Goal: Task Accomplishment & Management: Use online tool/utility

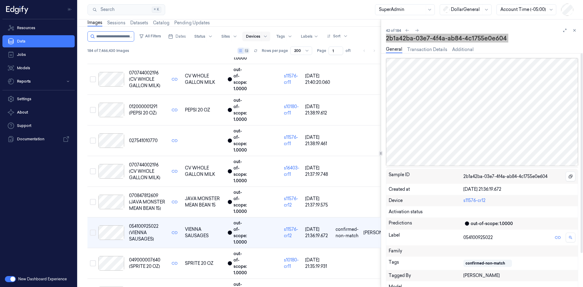
scroll to position [1106, 0]
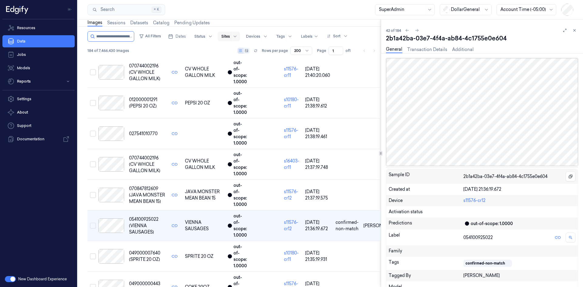
click at [230, 37] on div at bounding box center [225, 36] width 8 height 5
click at [230, 36] on div at bounding box center [225, 36] width 8 height 5
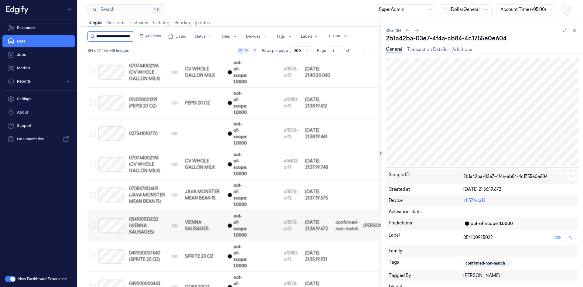
click at [123, 38] on input "string" at bounding box center [114, 37] width 36 height 10
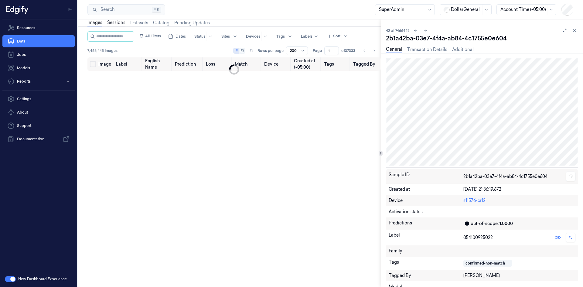
click at [111, 22] on link "Sessions" at bounding box center [116, 22] width 18 height 7
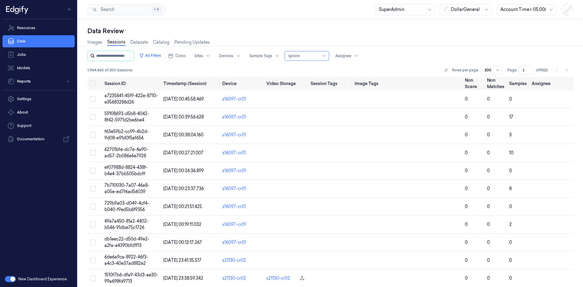
click at [110, 57] on input "string" at bounding box center [114, 56] width 36 height 10
paste input "**********"
type input "**********"
click at [178, 62] on div "All Filters Dates Sites Devices Sample Tags Alert Type Ignore Assignee 1,964,46…" at bounding box center [330, 64] width 486 height 26
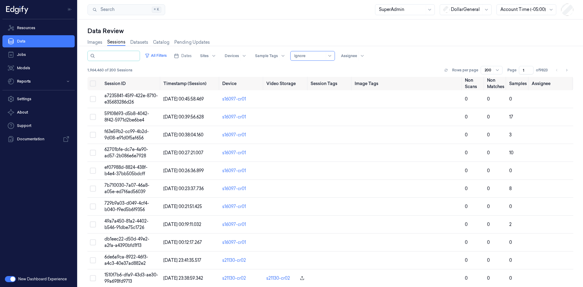
scroll to position [0, 0]
click at [123, 56] on input "string" at bounding box center [117, 56] width 42 height 10
click at [125, 58] on input "string" at bounding box center [117, 56] width 42 height 10
click at [126, 58] on input "string" at bounding box center [117, 56] width 42 height 10
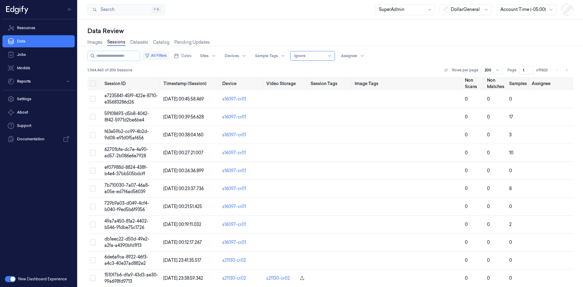
click at [158, 55] on button "All Filters" at bounding box center [155, 56] width 27 height 10
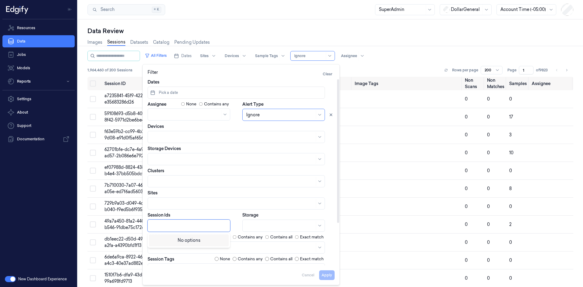
click at [180, 227] on div at bounding box center [189, 225] width 76 height 6
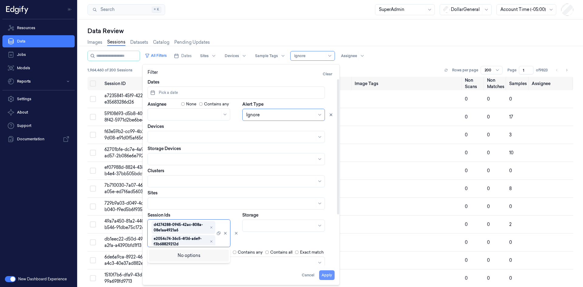
click at [328, 277] on button "Apply" at bounding box center [326, 275] width 15 height 10
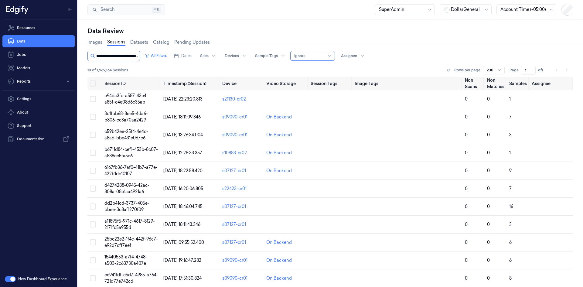
click at [111, 54] on input "string" at bounding box center [117, 56] width 42 height 10
click at [142, 73] on div "13 of 1,969,164 Sessions Rows per page 200 Page 1 of 1" at bounding box center [330, 70] width 486 height 8
click at [182, 68] on div "13 of 1,969,164 Sessions Rows per page 200 Page 1 of 1" at bounding box center [330, 70] width 486 height 8
click at [156, 53] on button "All Filters" at bounding box center [155, 56] width 27 height 10
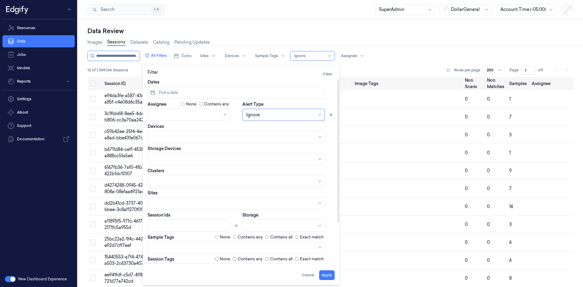
click at [184, 228] on div at bounding box center [189, 225] width 76 height 6
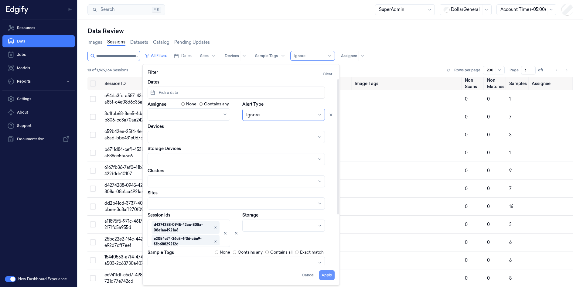
click at [327, 278] on button "Apply" at bounding box center [326, 275] width 15 height 10
type input "**********"
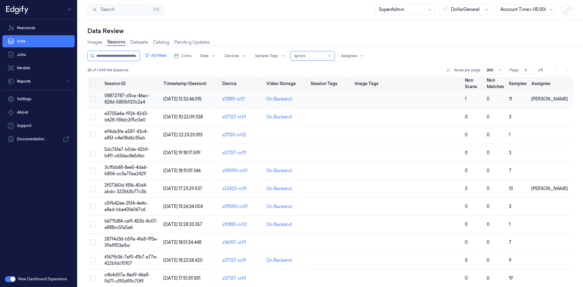
click at [137, 98] on span "08872787-d3ca-46ac-828d-585fb920c2a4" at bounding box center [126, 99] width 45 height 12
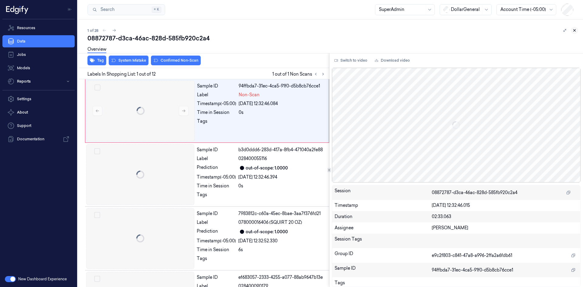
click at [575, 31] on icon at bounding box center [574, 30] width 4 height 4
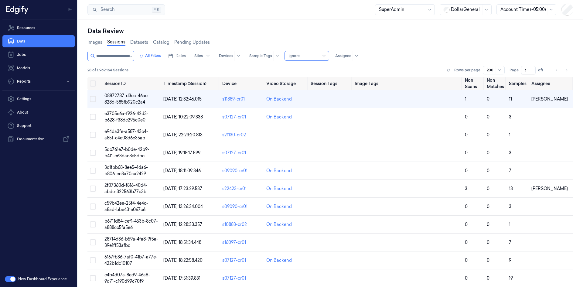
click at [319, 56] on div at bounding box center [303, 55] width 30 height 5
click at [376, 67] on div "28 of 1,969,164 Sessions Rows per page 200 Page 1 of 1" at bounding box center [330, 70] width 486 height 8
click at [319, 55] on div at bounding box center [303, 55] width 30 height 5
click at [403, 68] on div "28 of 1,969,164 Sessions Rows per page 200 Page 1 of 1" at bounding box center [330, 70] width 486 height 8
click at [67, 9] on button "Toggle Navigation" at bounding box center [70, 10] width 10 height 10
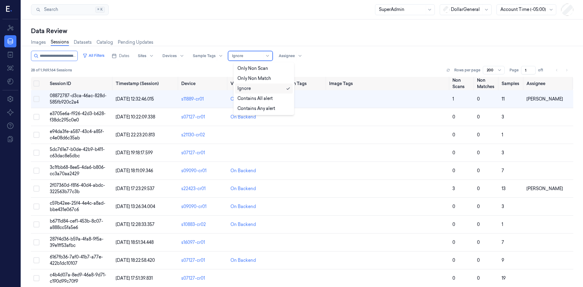
click at [271, 53] on div at bounding box center [267, 55] width 8 height 9
click at [267, 97] on div "Contains All alert" at bounding box center [254, 98] width 35 height 6
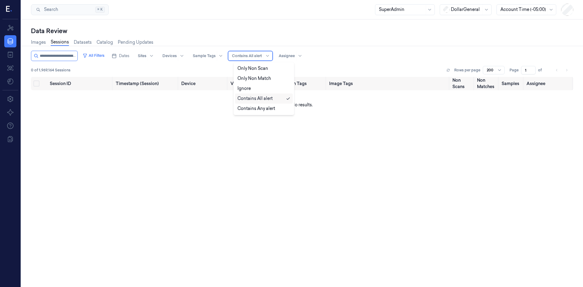
click at [262, 60] on div "Contains All alert" at bounding box center [247, 55] width 30 height 9
click at [262, 110] on div "Contains Any alert" at bounding box center [256, 108] width 38 height 6
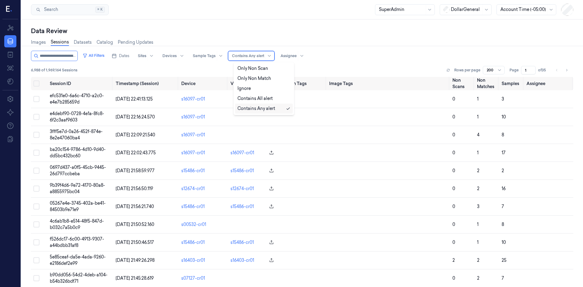
click at [255, 59] on div "Contains Any alert" at bounding box center [248, 55] width 32 height 9
click at [257, 86] on div "Ignore" at bounding box center [263, 88] width 53 height 6
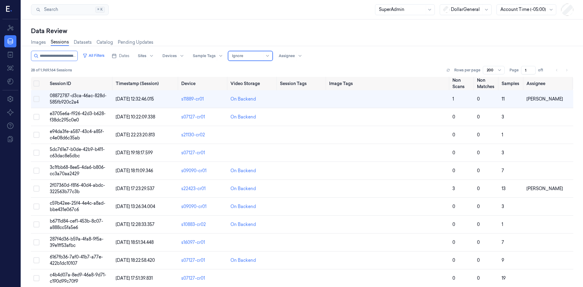
click at [293, 70] on div "28 of 1,969,164 Sessions Rows per page 200 Page 1 of 1" at bounding box center [302, 70] width 542 height 8
click at [251, 59] on div "Ignore" at bounding box center [247, 55] width 30 height 9
click at [266, 79] on div "Only Non Match" at bounding box center [253, 78] width 33 height 6
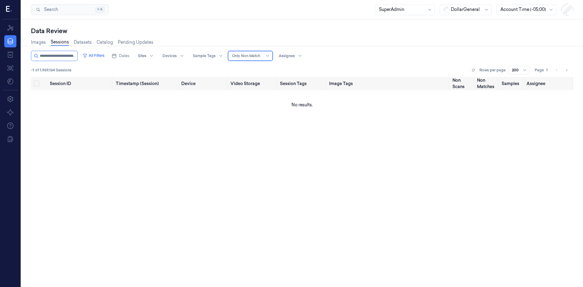
drag, startPoint x: 267, startPoint y: 59, endPoint x: 273, endPoint y: 59, distance: 6.1
click at [262, 60] on div "Only Non Match" at bounding box center [247, 55] width 30 height 9
click at [270, 87] on div "Ignore" at bounding box center [263, 88] width 53 height 6
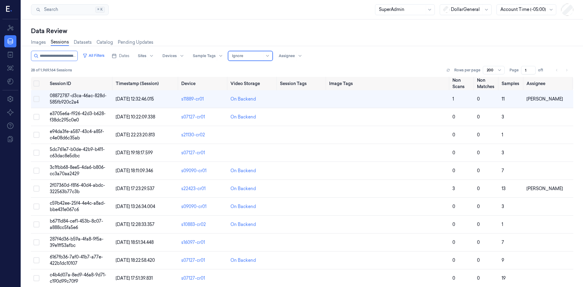
click at [297, 69] on div "28 of 1,969,164 Sessions Rows per page 200 Page 1 of 1" at bounding box center [302, 70] width 542 height 8
click at [262, 59] on div "Ignore" at bounding box center [247, 55] width 30 height 9
click at [260, 98] on div "Contains All alert" at bounding box center [254, 98] width 35 height 6
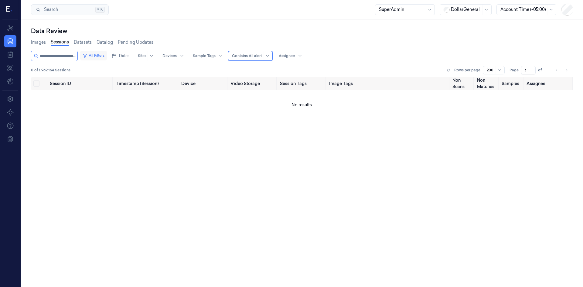
click at [90, 58] on button "All Filters" at bounding box center [93, 56] width 27 height 10
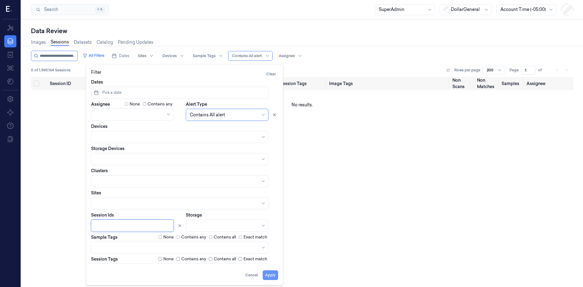
click at [274, 273] on button "Apply" at bounding box center [270, 275] width 15 height 10
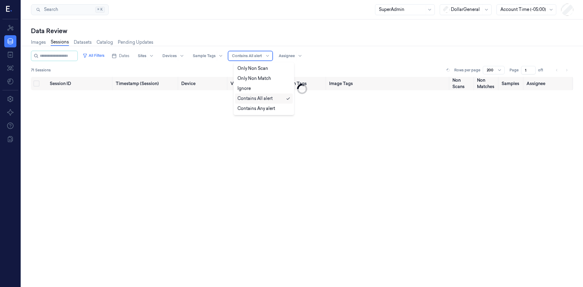
click at [262, 59] on div "Contains All alert" at bounding box center [247, 55] width 30 height 9
click at [271, 87] on div "Ignore" at bounding box center [263, 88] width 53 height 6
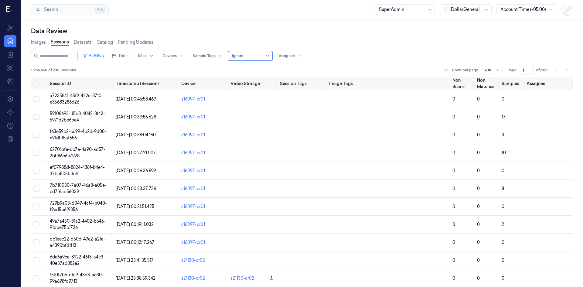
click at [262, 60] on div "Ignore" at bounding box center [247, 55] width 30 height 9
click at [318, 69] on div "1,964,460 of 200 Sessions Rows per page 200 Page 1 of 9823" at bounding box center [302, 70] width 542 height 8
drag, startPoint x: 94, startPoint y: 56, endPoint x: 95, endPoint y: 60, distance: 4.0
click at [94, 56] on button "All Filters" at bounding box center [93, 56] width 27 height 10
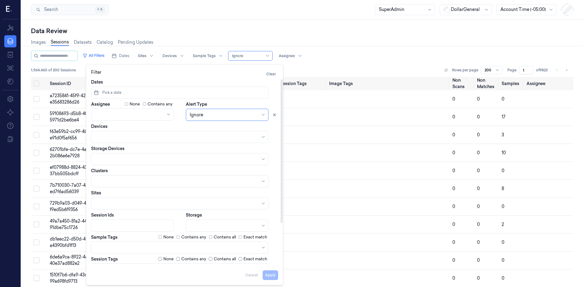
click at [139, 224] on div at bounding box center [133, 225] width 76 height 6
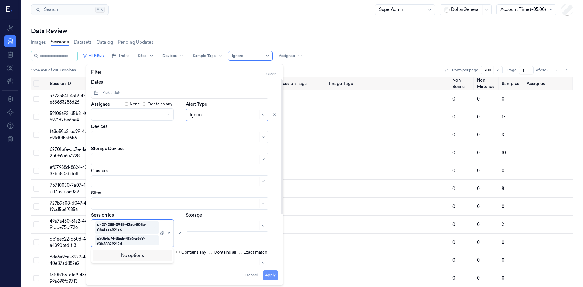
click at [267, 276] on button "Apply" at bounding box center [270, 275] width 15 height 10
type input "**********"
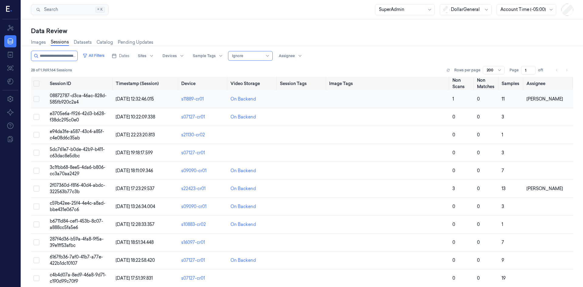
click at [80, 96] on span "08872787-d3ca-46ac-828d-585fb920c2a4" at bounding box center [78, 99] width 57 height 12
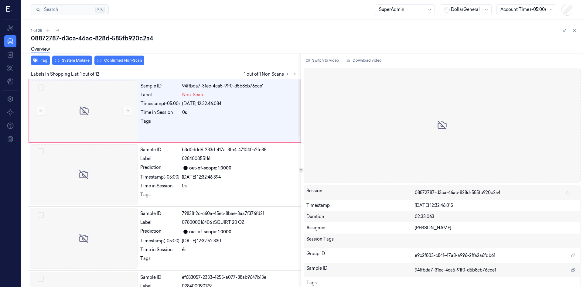
drag, startPoint x: 177, startPoint y: 51, endPoint x: 178, endPoint y: 48, distance: 3.2
click at [177, 51] on div "Overview" at bounding box center [304, 49] width 547 height 15
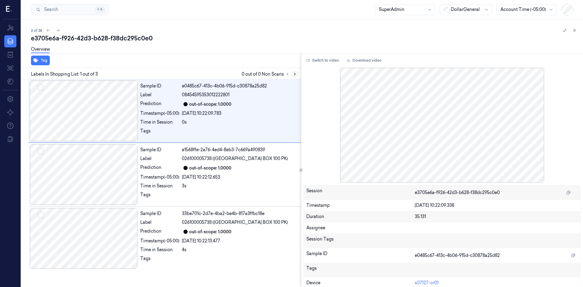
click at [295, 73] on icon at bounding box center [295, 74] width 4 height 4
click at [182, 58] on div "Overview" at bounding box center [304, 49] width 547 height 15
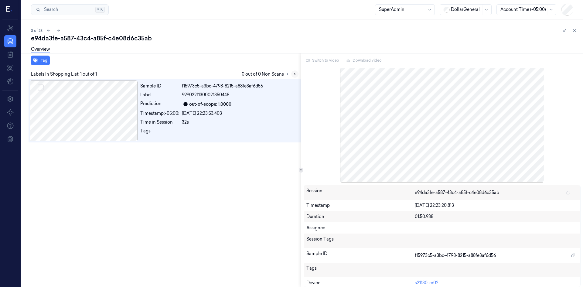
click at [294, 74] on icon at bounding box center [295, 74] width 4 height 4
click at [246, 163] on div "Sample ID f15973c5-a3bc-4798-8215-a88fe3af6d56 Label 99902211300021350448 Predi…" at bounding box center [160, 183] width 282 height 208
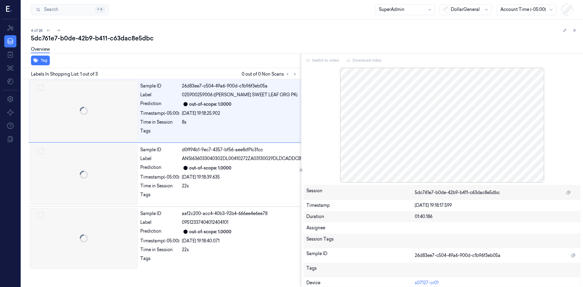
scroll to position [0, 10]
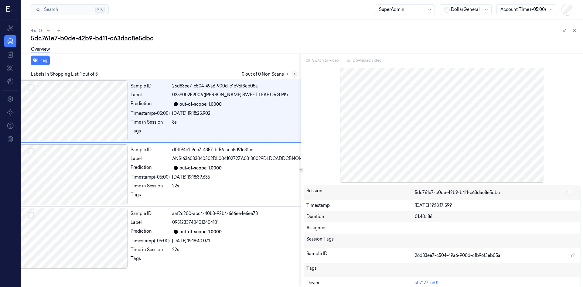
click at [296, 74] on icon at bounding box center [295, 74] width 4 height 4
click at [187, 51] on div "Overview" at bounding box center [304, 49] width 547 height 15
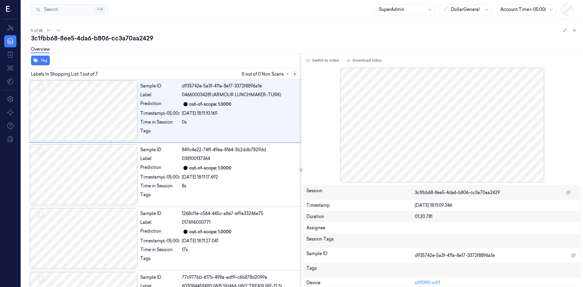
click at [296, 74] on icon at bounding box center [295, 74] width 4 height 4
click at [126, 113] on div at bounding box center [84, 110] width 108 height 61
click at [108, 164] on div at bounding box center [84, 174] width 108 height 61
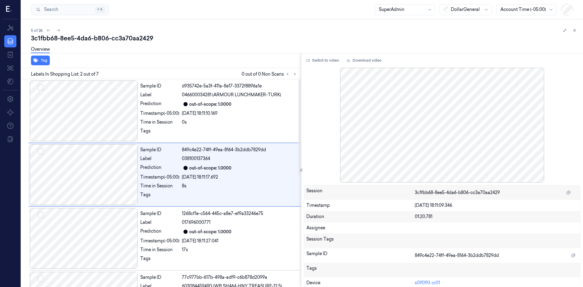
click at [184, 52] on div "Overview" at bounding box center [304, 49] width 547 height 15
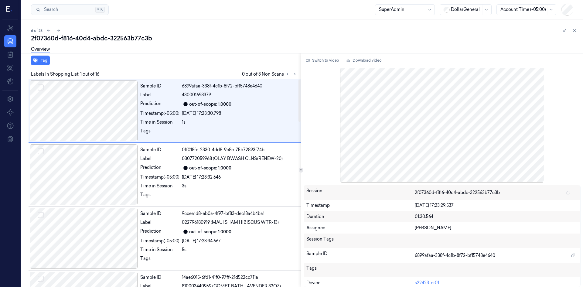
click at [207, 50] on div "Overview" at bounding box center [304, 49] width 547 height 15
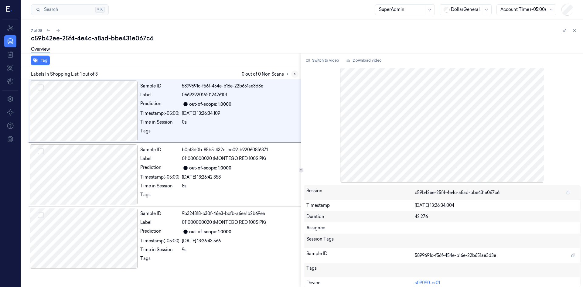
click at [292, 74] on button at bounding box center [294, 73] width 7 height 7
drag, startPoint x: 110, startPoint y: 124, endPoint x: 110, endPoint y: 133, distance: 9.1
click at [110, 124] on div at bounding box center [84, 110] width 108 height 61
click at [110, 172] on div at bounding box center [84, 174] width 108 height 61
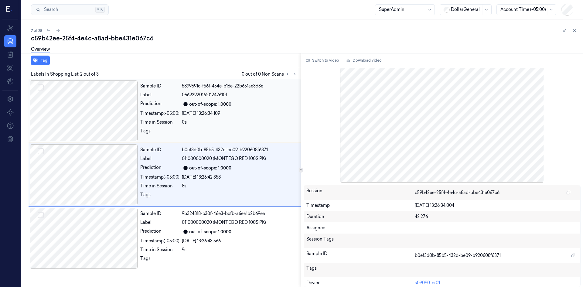
click at [114, 115] on div at bounding box center [84, 110] width 108 height 61
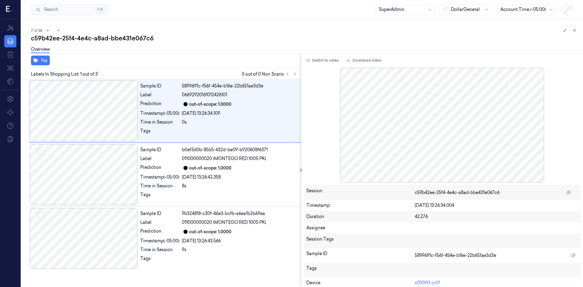
click at [161, 49] on div "Overview" at bounding box center [304, 49] width 547 height 15
click at [221, 36] on div "c59b42ee-25f4-4e4c-a8ad-bbe431e067c6" at bounding box center [304, 38] width 547 height 8
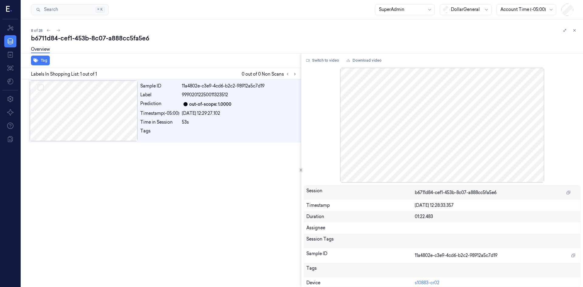
click at [196, 45] on div "Overview" at bounding box center [304, 49] width 547 height 15
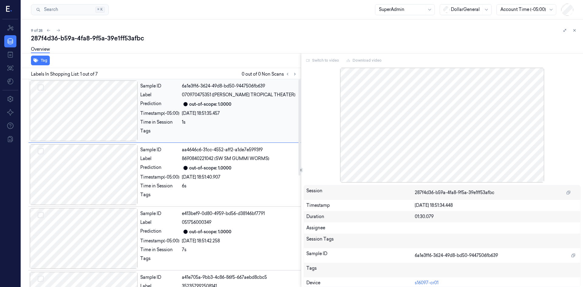
click at [121, 116] on div at bounding box center [84, 110] width 108 height 61
click at [124, 161] on div at bounding box center [84, 174] width 108 height 61
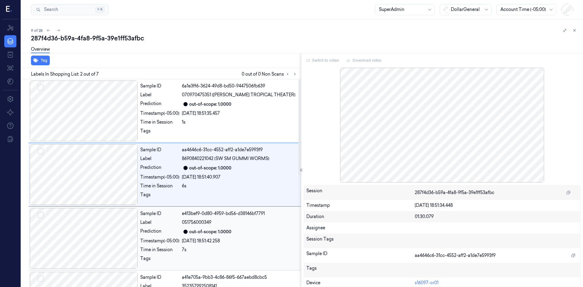
click at [99, 207] on div "Sample ID e413bef9-0d80-4959-bd56-d38146bf7791 Label 051756000349 Prediction ou…" at bounding box center [165, 238] width 272 height 64
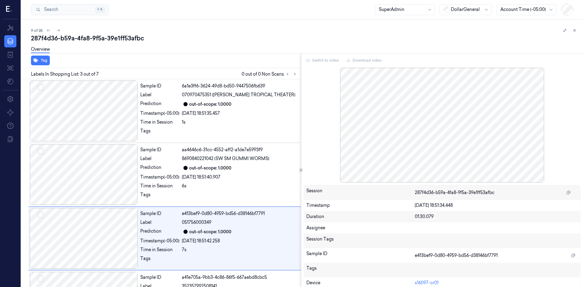
click at [213, 49] on div "Overview" at bounding box center [304, 49] width 547 height 15
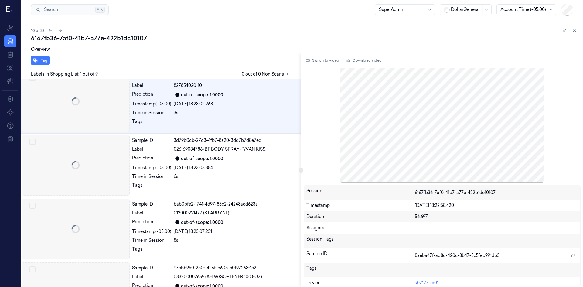
scroll to position [0, 10]
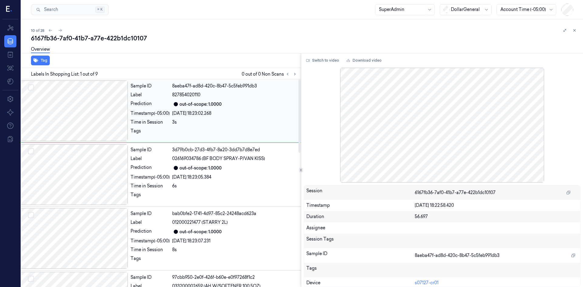
click at [112, 114] on div at bounding box center [74, 110] width 108 height 61
click at [102, 173] on div at bounding box center [74, 174] width 108 height 61
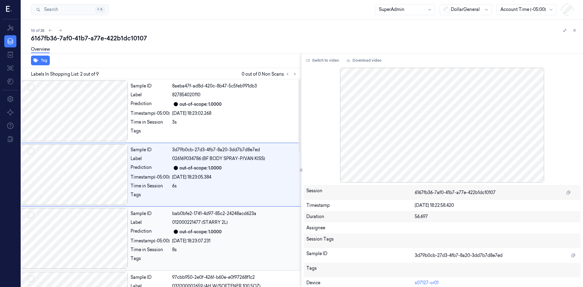
click at [86, 220] on div at bounding box center [74, 238] width 108 height 61
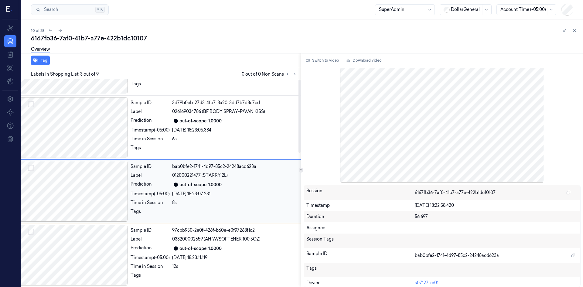
scroll to position [55, 10]
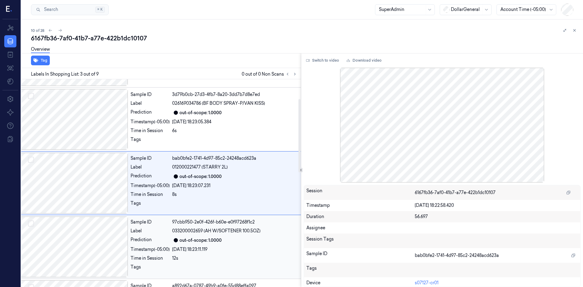
click at [69, 251] on div at bounding box center [74, 246] width 108 height 61
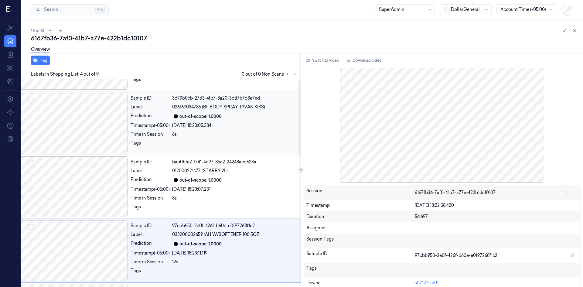
scroll to position [0, 10]
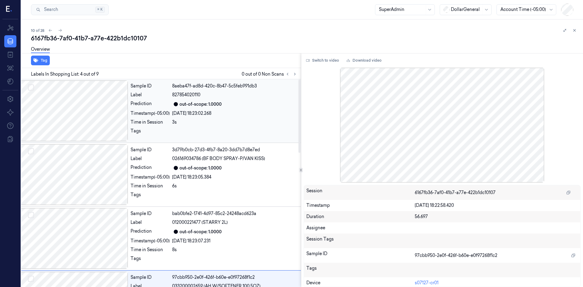
click at [91, 115] on div at bounding box center [74, 110] width 108 height 61
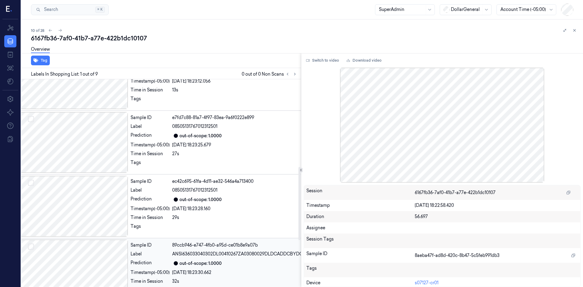
scroll to position [379, 10]
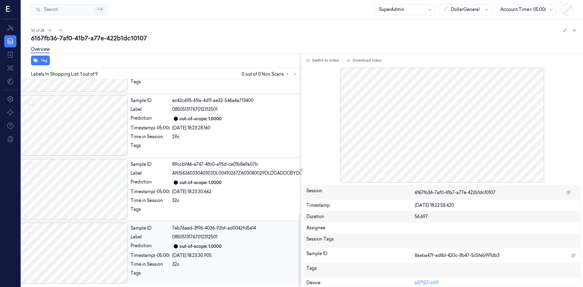
click at [94, 242] on div at bounding box center [74, 252] width 108 height 61
click at [105, 184] on div at bounding box center [74, 189] width 108 height 61
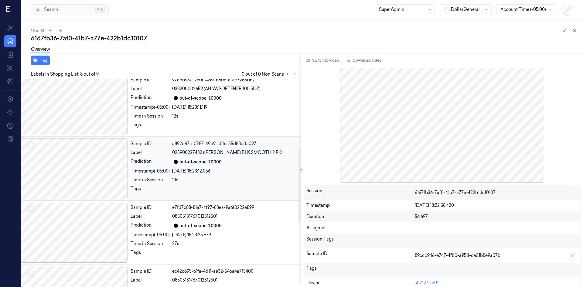
click at [104, 146] on div at bounding box center [74, 168] width 108 height 61
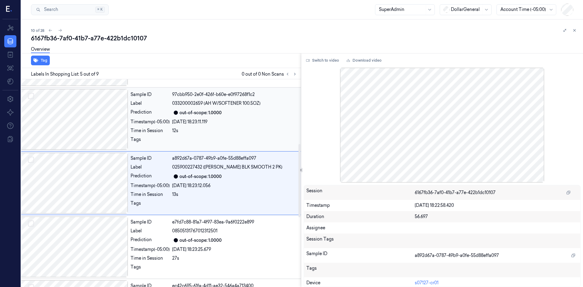
click at [105, 134] on div at bounding box center [74, 119] width 108 height 61
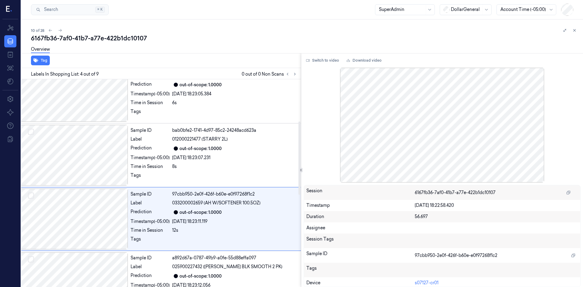
scroll to position [0, 10]
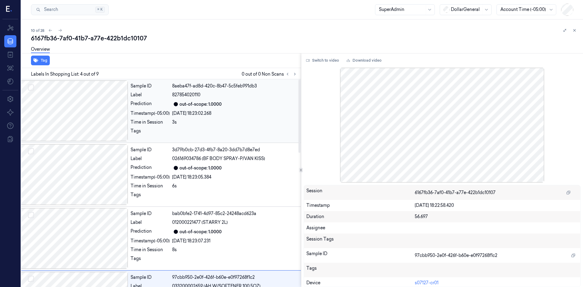
click at [104, 127] on div at bounding box center [74, 110] width 108 height 61
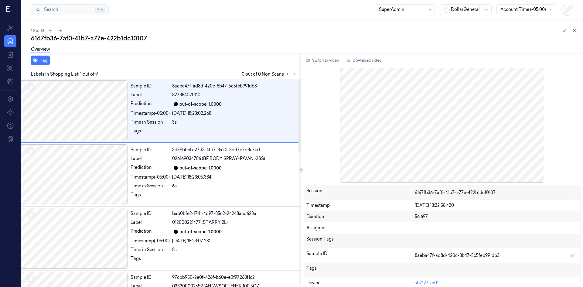
click at [181, 60] on div "Tag" at bounding box center [160, 60] width 282 height 15
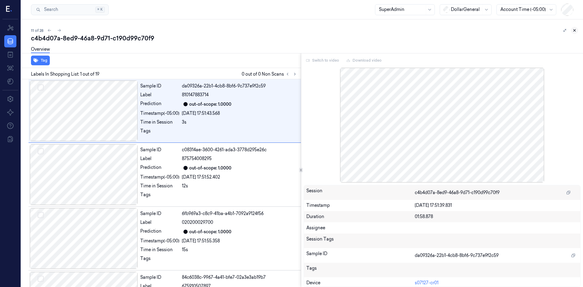
click at [571, 30] on button at bounding box center [574, 30] width 7 height 7
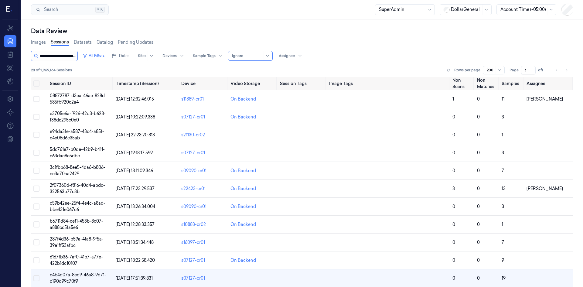
click at [73, 57] on input "string" at bounding box center [58, 56] width 36 height 10
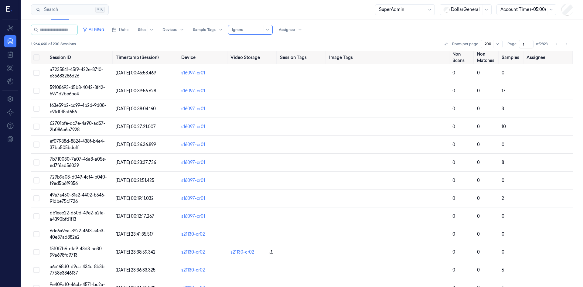
click at [259, 30] on div at bounding box center [247, 29] width 30 height 5
click at [261, 49] on div "Only Non Match" at bounding box center [264, 52] width 58 height 10
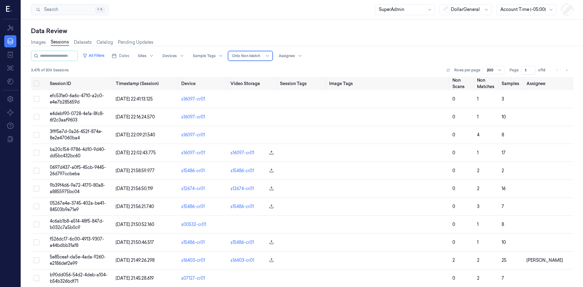
click at [271, 58] on div at bounding box center [267, 55] width 8 height 9
click at [242, 110] on div "Contains Any alert" at bounding box center [256, 108] width 38 height 6
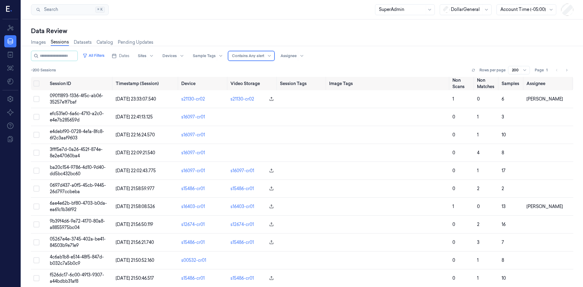
click at [264, 59] on div "Contains Any alert" at bounding box center [248, 55] width 32 height 9
click at [257, 91] on div "Ignore" at bounding box center [263, 88] width 53 height 6
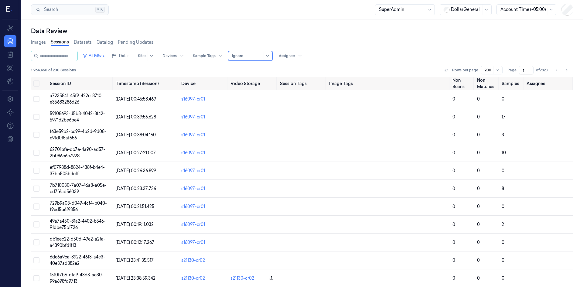
click at [261, 57] on div at bounding box center [247, 55] width 30 height 5
click at [255, 109] on div "Contains Any alert" at bounding box center [256, 108] width 38 height 6
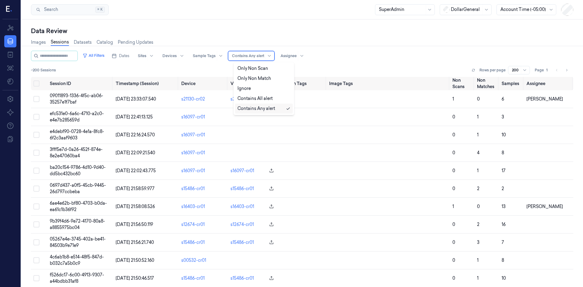
click at [264, 55] on div at bounding box center [248, 55] width 32 height 5
click at [263, 99] on div "Contains All alert" at bounding box center [254, 98] width 35 height 6
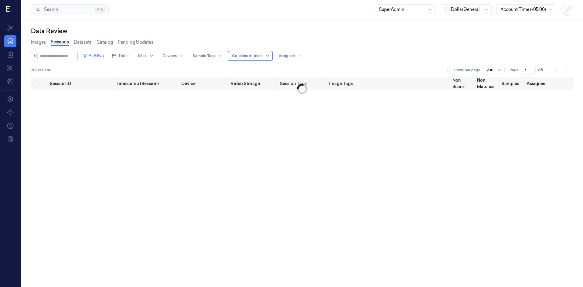
click at [270, 60] on div at bounding box center [267, 55] width 8 height 9
click at [256, 87] on div "Ignore" at bounding box center [263, 88] width 53 height 6
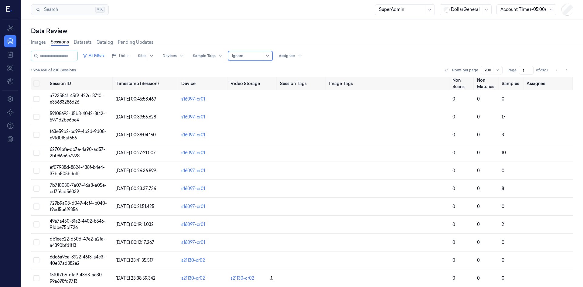
click at [330, 59] on div "All Filters Dates Sites Devices Sample Tags Alert Type option Ignore, selected.…" at bounding box center [302, 56] width 542 height 10
click at [68, 103] on span "a7235841-45f9-422e-8710-e35683286d26" at bounding box center [76, 99] width 53 height 12
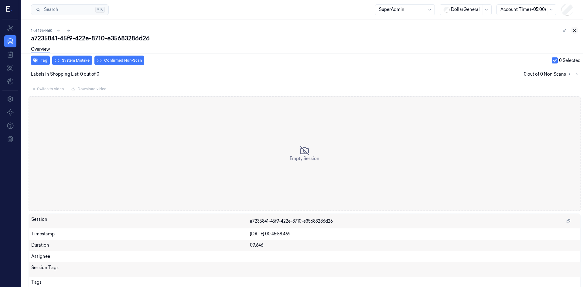
click at [573, 31] on icon at bounding box center [574, 30] width 4 height 4
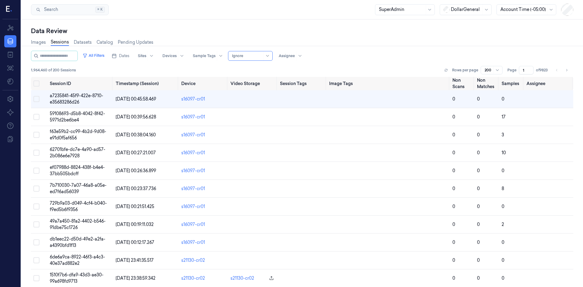
click at [262, 55] on div at bounding box center [247, 55] width 30 height 5
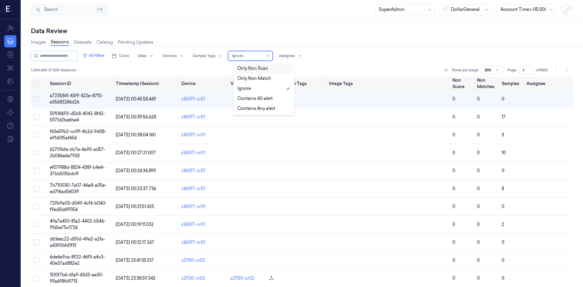
click at [261, 71] on div "Only Non Scan" at bounding box center [252, 68] width 31 height 6
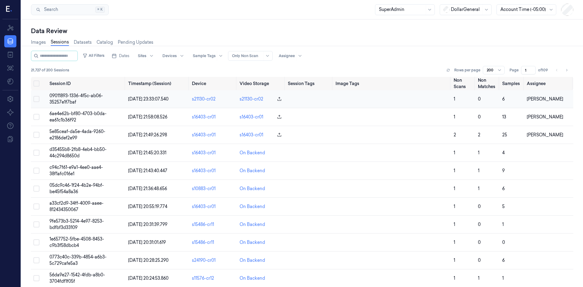
click at [73, 99] on td "09011893-1336-4f5c-ab06-35257e1f7baf" at bounding box center [86, 99] width 79 height 18
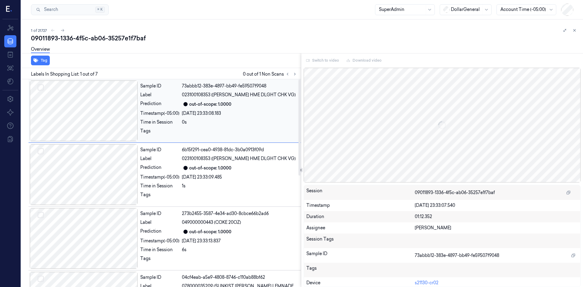
click at [42, 86] on button "Select row" at bounding box center [41, 87] width 6 height 6
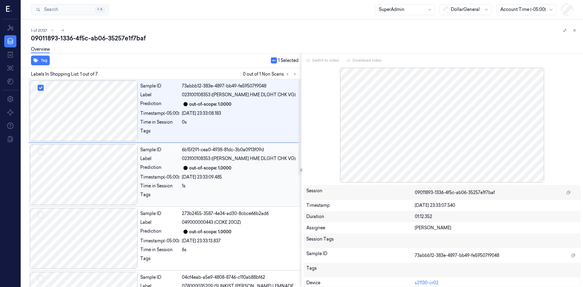
click at [40, 151] on button "Select row" at bounding box center [41, 151] width 6 height 6
click at [39, 87] on button "Select row" at bounding box center [41, 88] width 6 height 6
click at [41, 151] on button "Select row" at bounding box center [41, 151] width 6 height 6
click at [520, 40] on div "09011893-1336-4f5c-ab06-35257e1f7baf" at bounding box center [304, 38] width 547 height 8
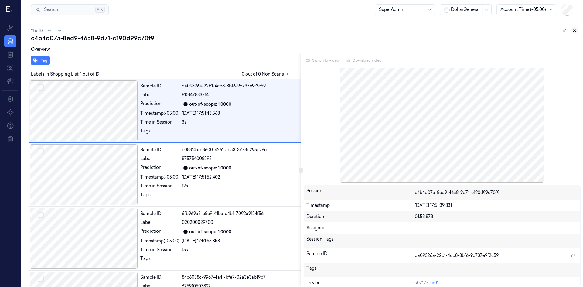
click at [573, 32] on button at bounding box center [574, 30] width 7 height 7
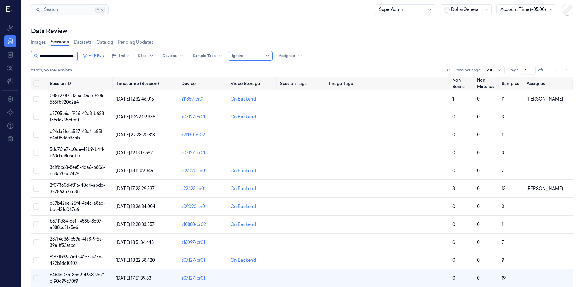
click at [72, 55] on input "string" at bounding box center [58, 56] width 36 height 10
click at [72, 56] on input "string" at bounding box center [58, 56] width 36 height 10
click at [71, 56] on input "string" at bounding box center [58, 56] width 36 height 10
click at [71, 57] on input "string" at bounding box center [58, 56] width 36 height 10
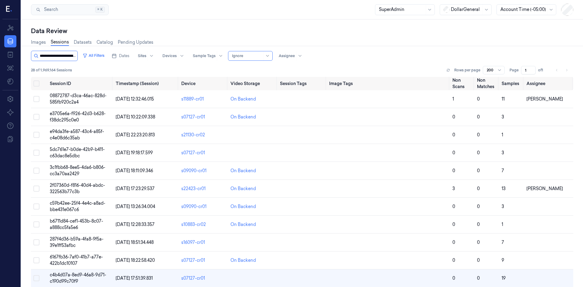
click at [71, 57] on input "string" at bounding box center [58, 56] width 36 height 10
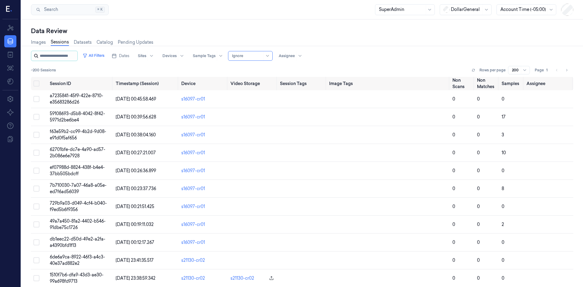
scroll to position [26, 0]
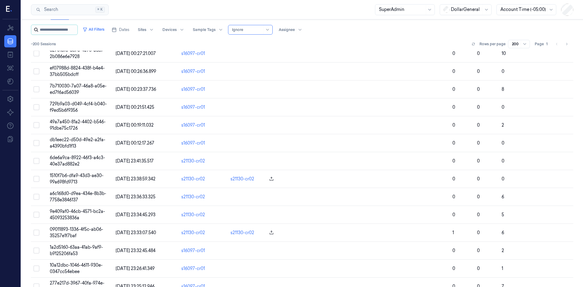
type input "**********"
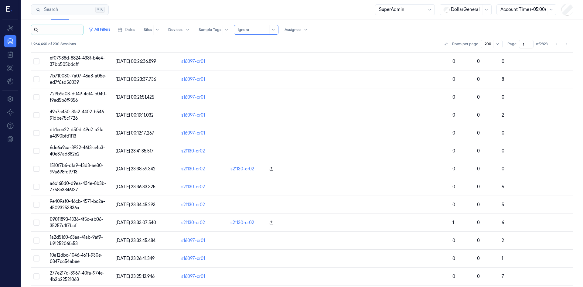
click at [78, 31] on input "string" at bounding box center [61, 30] width 42 height 10
click at [105, 28] on button "All Filters" at bounding box center [99, 30] width 27 height 10
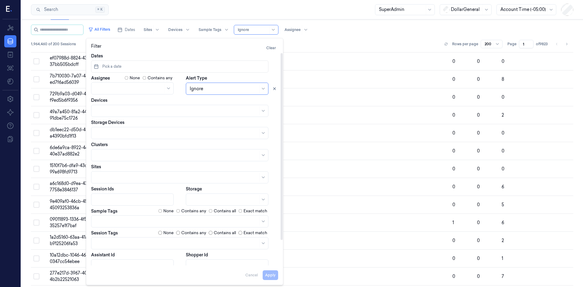
click at [124, 199] on div at bounding box center [133, 199] width 76 height 6
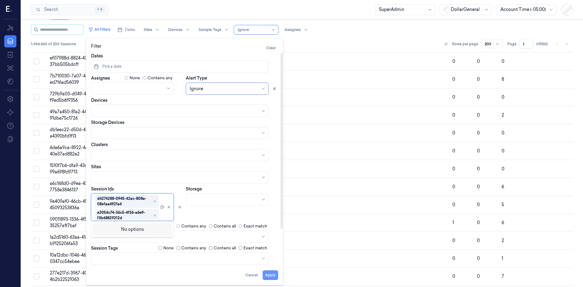
click at [273, 273] on button "Apply" at bounding box center [270, 275] width 15 height 10
type input "**********"
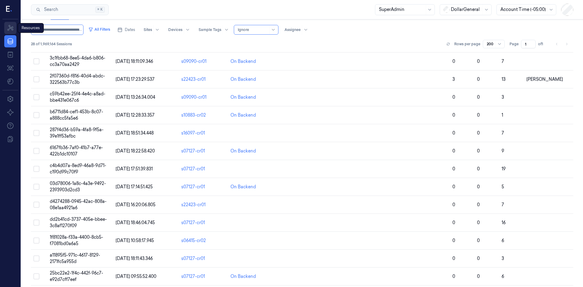
click at [12, 29] on icon at bounding box center [10, 28] width 6 height 6
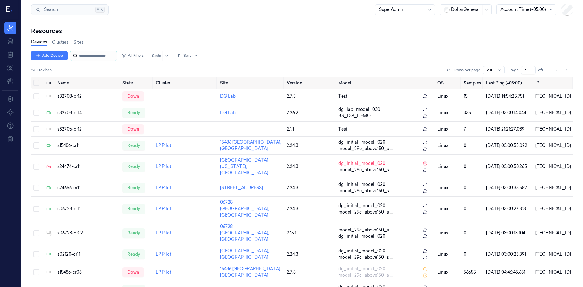
click at [90, 55] on input "string" at bounding box center [97, 56] width 36 height 10
click at [13, 42] on icon at bounding box center [10, 41] width 7 height 7
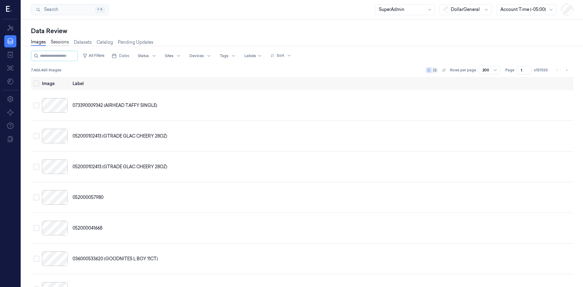
click at [63, 41] on link "Sessions" at bounding box center [60, 42] width 18 height 7
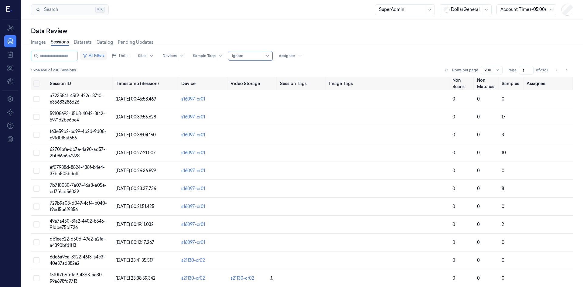
click at [106, 55] on button "All Filters" at bounding box center [93, 56] width 27 height 10
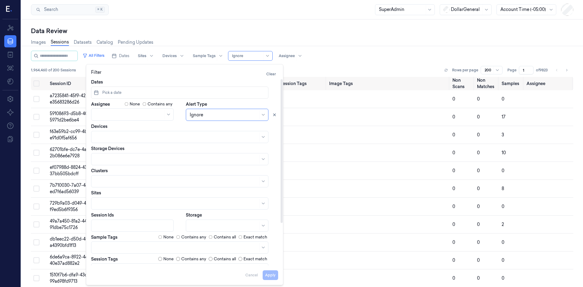
click at [133, 225] on div at bounding box center [133, 225] width 76 height 6
click at [191, 35] on div "Data Review" at bounding box center [302, 31] width 542 height 8
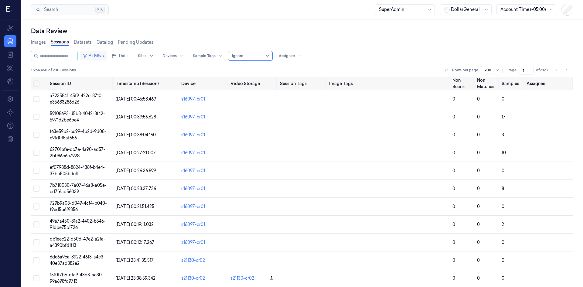
click at [87, 56] on icon "button" at bounding box center [85, 55] width 5 height 5
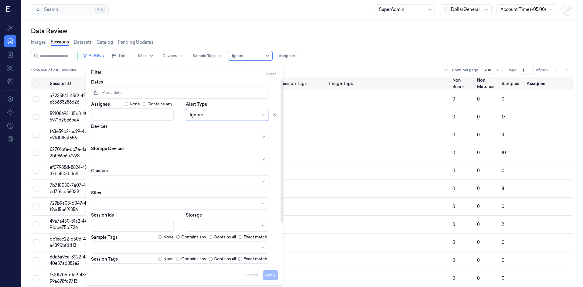
click at [318, 62] on div "All Filters Dates Sites Devices Sample Tags Alert Type Ignore Assignee 1,964,46…" at bounding box center [302, 64] width 542 height 26
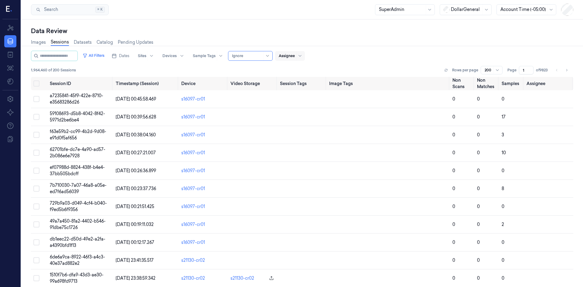
click at [292, 56] on div at bounding box center [287, 55] width 16 height 5
click at [294, 66] on button "Unassigned" at bounding box center [311, 68] width 58 height 10
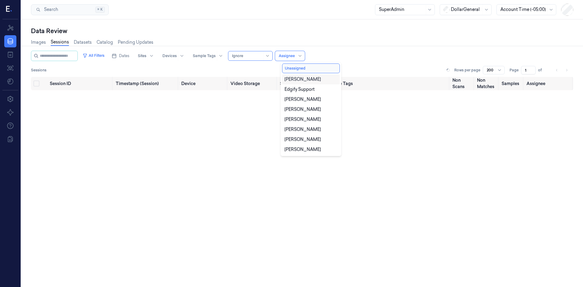
drag, startPoint x: 366, startPoint y: 50, endPoint x: 255, endPoint y: 61, distance: 111.9
click at [366, 50] on div "Images Sessions Datasets Catalog Pending Updates" at bounding box center [302, 42] width 542 height 15
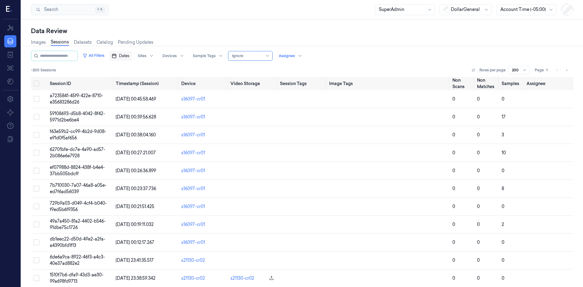
click at [117, 56] on icon "button" at bounding box center [114, 55] width 5 height 5
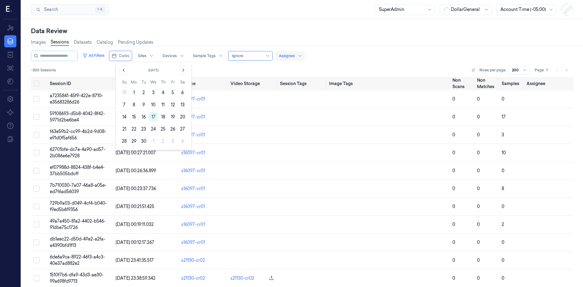
click at [304, 60] on div at bounding box center [300, 56] width 8 height 10
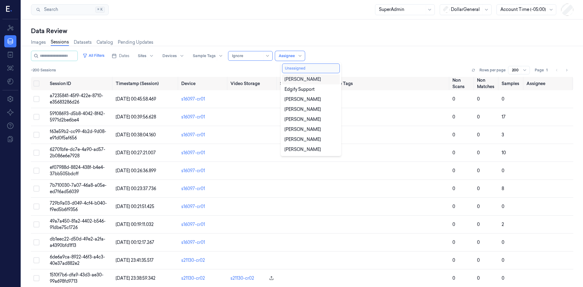
click at [296, 68] on button "Unassigned" at bounding box center [311, 68] width 58 height 10
click at [347, 55] on div "All Filters Dates Sites Devices Sample Tags Alert Type Ignore 11 results availa…" at bounding box center [302, 56] width 542 height 10
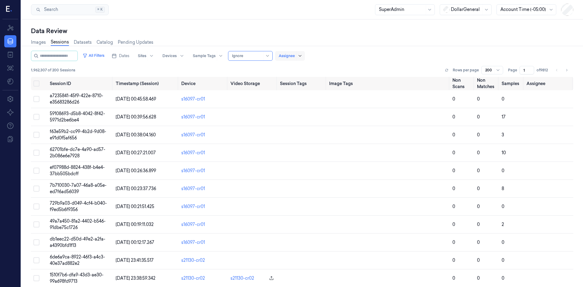
click at [302, 56] on icon at bounding box center [299, 55] width 5 height 5
click at [361, 65] on div "All Filters Dates Sites Devices Sample Tags Alert Type Ignore Assignee 1,962,30…" at bounding box center [302, 64] width 542 height 26
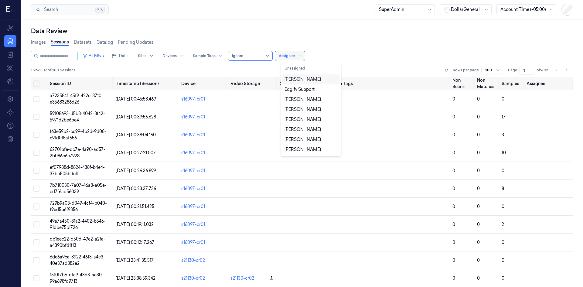
click at [295, 59] on div "Assignee" at bounding box center [287, 56] width 16 height 10
click at [300, 80] on div "[PERSON_NAME]" at bounding box center [302, 79] width 36 height 6
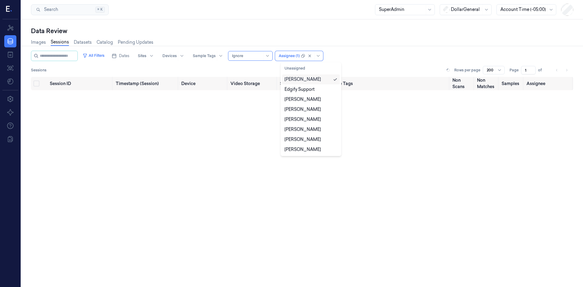
click at [300, 80] on div "[PERSON_NAME]" at bounding box center [302, 79] width 36 height 6
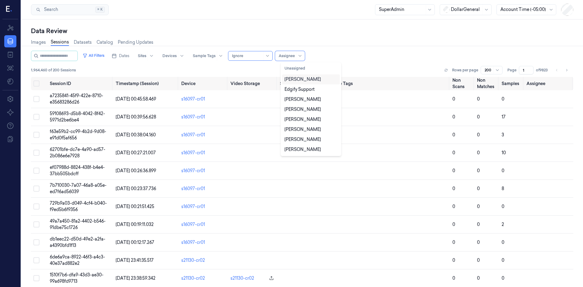
click at [361, 59] on div "All Filters Dates Sites Devices Sample Tags Alert Type Ignore option David Vaan…" at bounding box center [302, 56] width 542 height 10
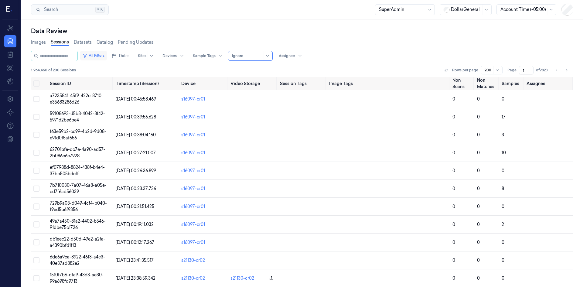
click at [100, 58] on button "All Filters" at bounding box center [93, 56] width 27 height 10
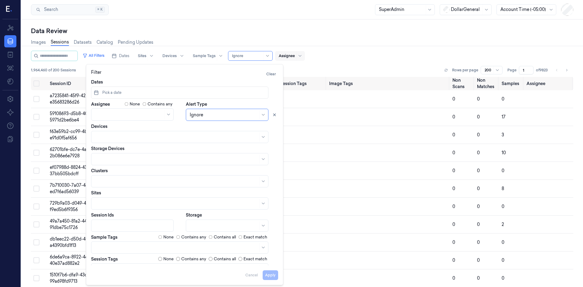
click at [288, 56] on div at bounding box center [287, 55] width 16 height 5
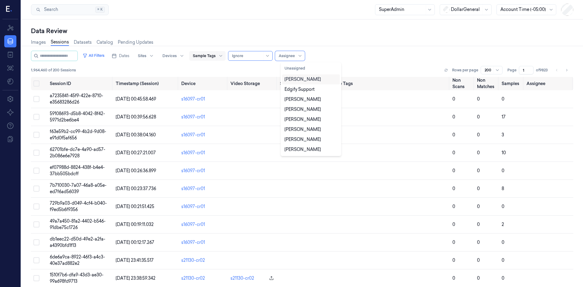
click at [206, 54] on div at bounding box center [204, 55] width 23 height 5
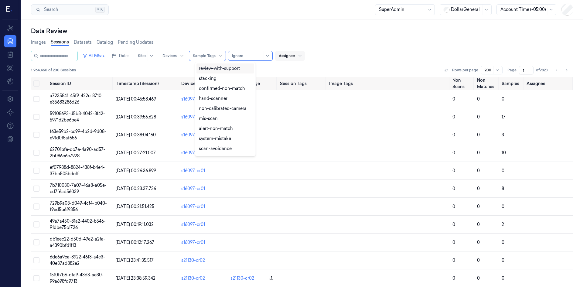
click at [295, 56] on div at bounding box center [287, 55] width 16 height 5
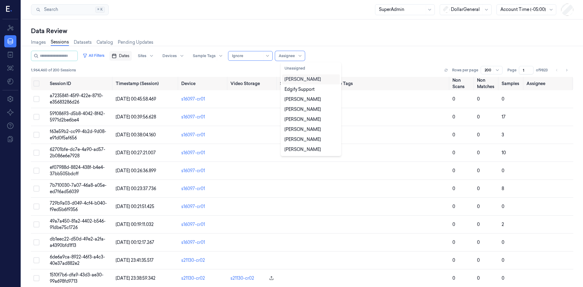
click at [128, 54] on span "Dates" at bounding box center [124, 55] width 10 height 5
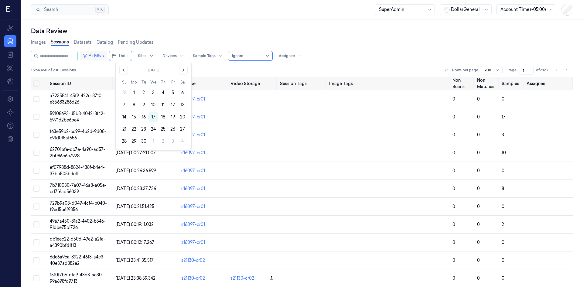
click at [98, 55] on button "All Filters" at bounding box center [93, 56] width 27 height 10
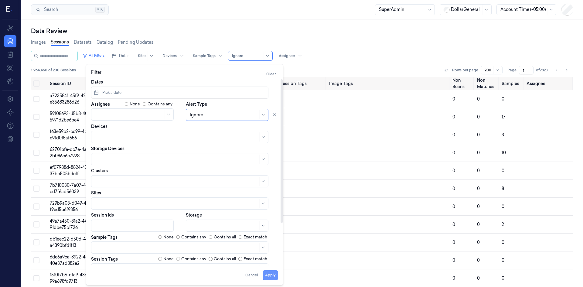
click at [273, 275] on button "Apply" at bounding box center [270, 275] width 15 height 10
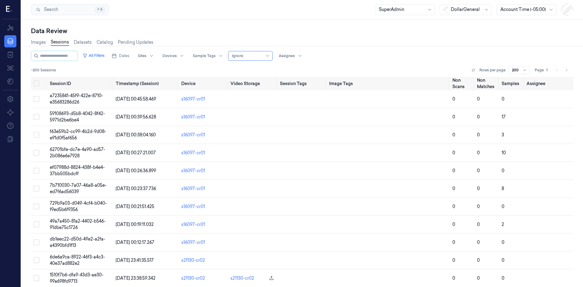
click at [268, 57] on div "Ignore" at bounding box center [250, 56] width 45 height 10
click at [259, 71] on div "Only Non Scan" at bounding box center [252, 68] width 31 height 6
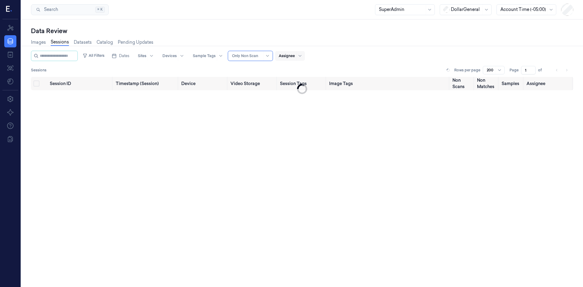
click at [295, 56] on div at bounding box center [287, 55] width 16 height 5
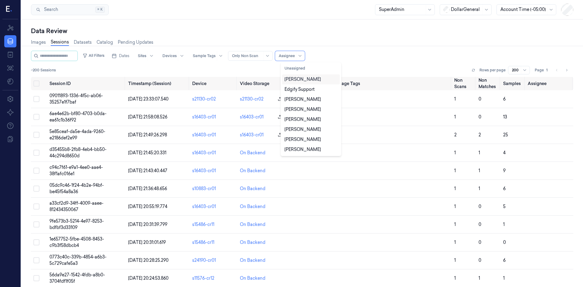
click at [295, 78] on div "[PERSON_NAME]" at bounding box center [302, 79] width 36 height 6
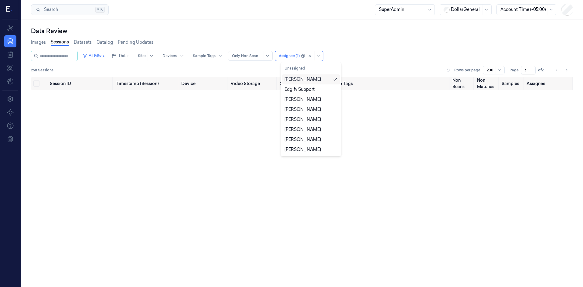
click at [294, 78] on div "[PERSON_NAME]" at bounding box center [302, 79] width 36 height 6
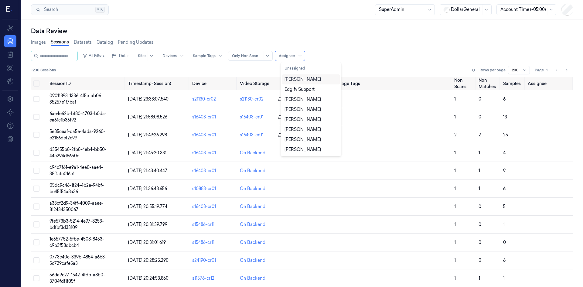
click at [346, 59] on div "All Filters Dates Sites Devices Sample Tags Alert Type Only Non Scan option Dav…" at bounding box center [302, 56] width 542 height 10
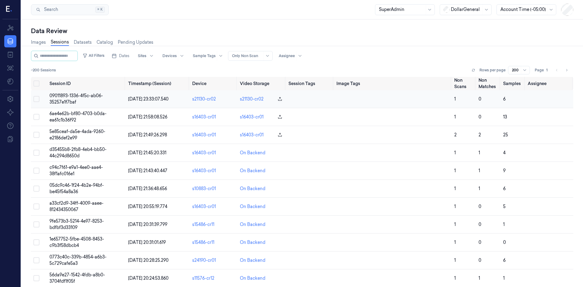
click at [64, 99] on td "09011893-1336-4f5c-ab06-35257e1f7baf" at bounding box center [86, 99] width 79 height 18
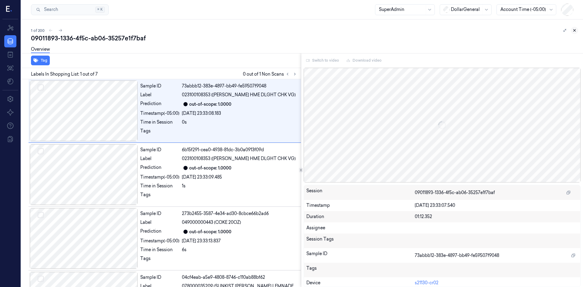
click at [574, 30] on icon at bounding box center [574, 30] width 4 height 4
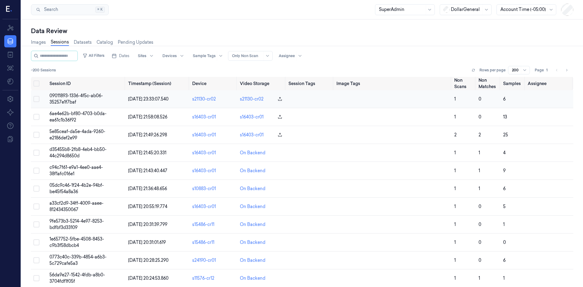
click at [39, 98] on button "Select row" at bounding box center [36, 99] width 6 height 6
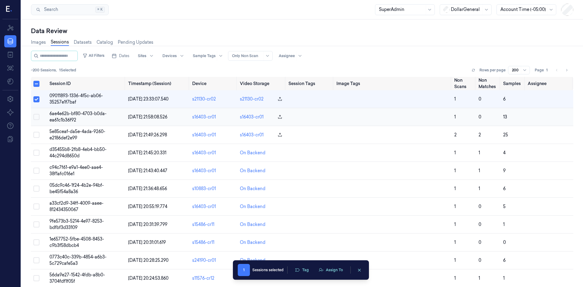
click at [36, 117] on button "Select row" at bounding box center [36, 117] width 6 height 6
click at [37, 134] on button "Select row" at bounding box center [36, 135] width 6 height 6
click at [337, 271] on button "Assign To" at bounding box center [331, 269] width 32 height 9
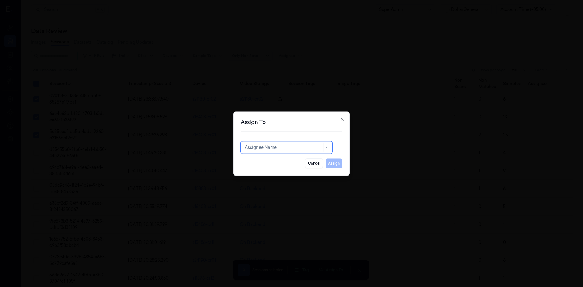
click at [272, 148] on div at bounding box center [283, 147] width 77 height 6
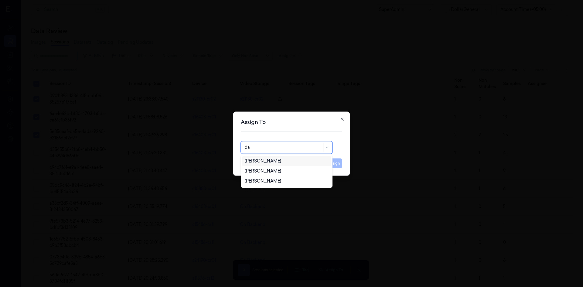
type input "d"
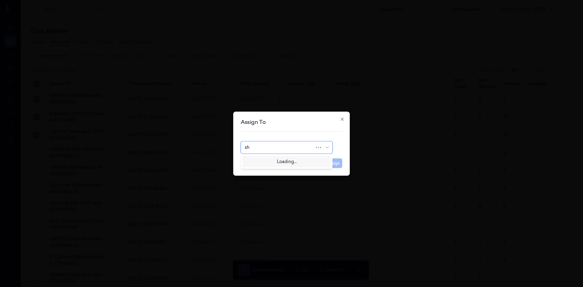
type input "s"
type input "a"
type input "o"
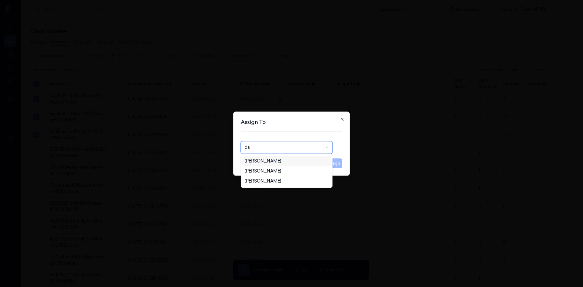
type input "d"
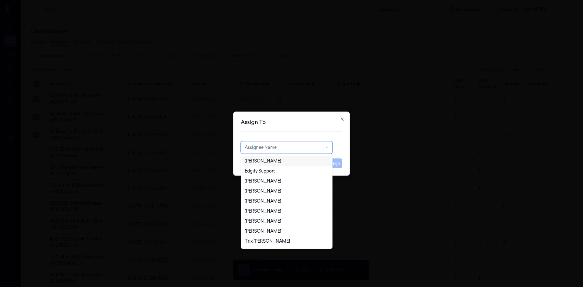
type input "b"
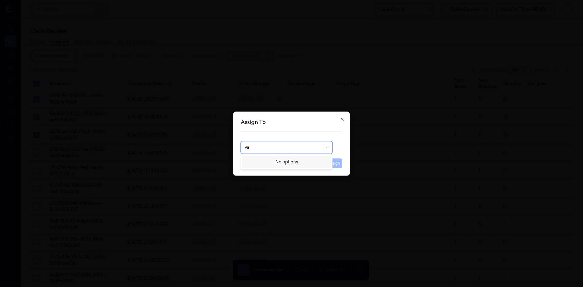
type input "v"
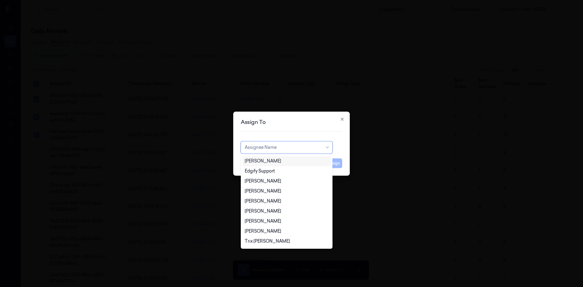
click at [267, 161] on div "[PERSON_NAME]" at bounding box center [263, 161] width 36 height 6
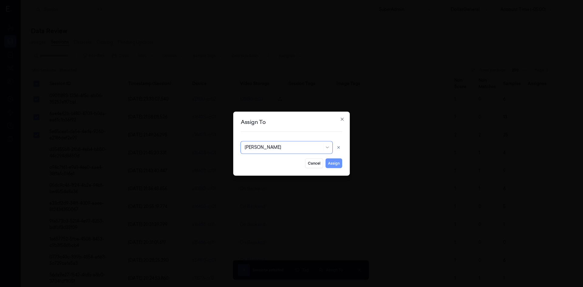
click at [334, 165] on button "Assign" at bounding box center [333, 163] width 17 height 10
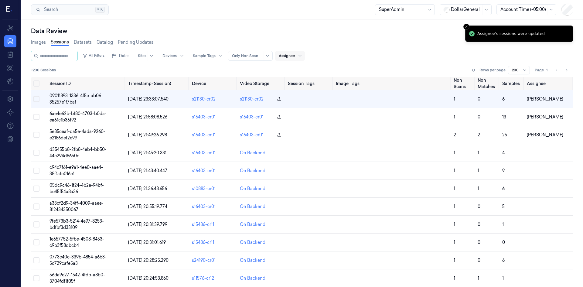
click at [295, 54] on div at bounding box center [287, 55] width 16 height 5
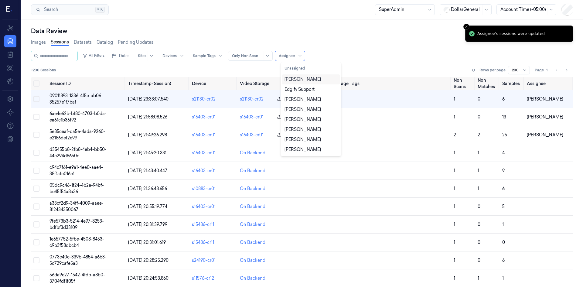
click at [306, 80] on div "[PERSON_NAME]" at bounding box center [302, 79] width 36 height 6
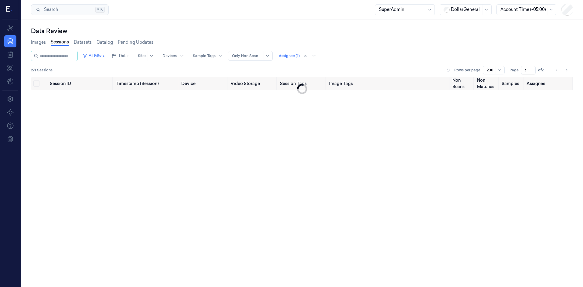
click at [357, 52] on div "All Filters Dates Sites Devices Sample Tags Alert Type Only Non Scan Assignee (…" at bounding box center [302, 56] width 542 height 10
click at [104, 55] on button "All Filters" at bounding box center [93, 56] width 27 height 10
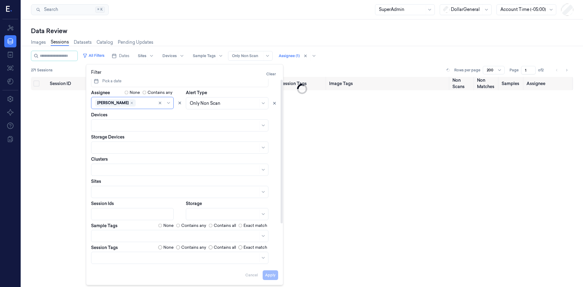
scroll to position [55, 0]
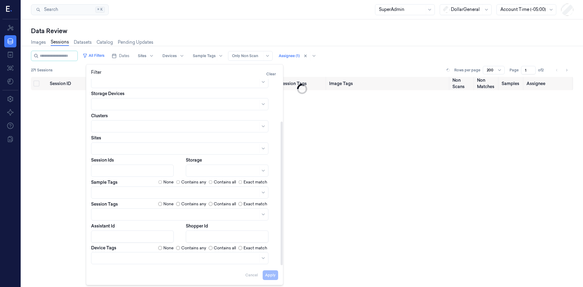
click at [185, 184] on label "Contains any" at bounding box center [193, 182] width 25 height 6
click at [270, 276] on button "Apply" at bounding box center [270, 275] width 15 height 10
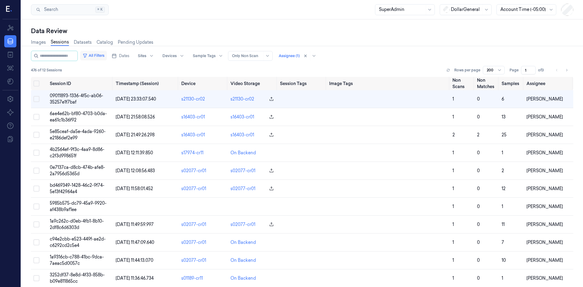
click at [104, 55] on button "All Filters" at bounding box center [93, 56] width 27 height 10
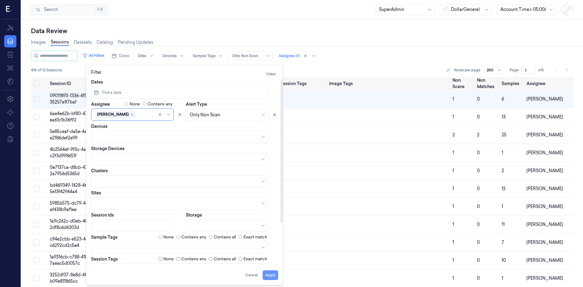
click at [273, 276] on button "Apply" at bounding box center [270, 275] width 15 height 10
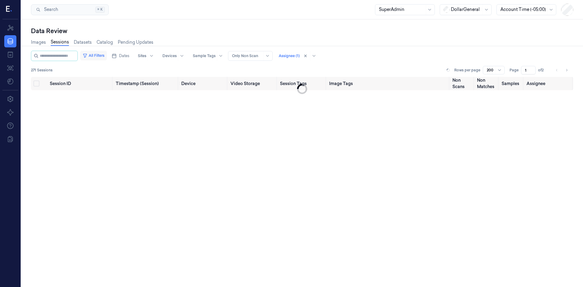
click at [104, 51] on button "All Filters" at bounding box center [93, 56] width 27 height 10
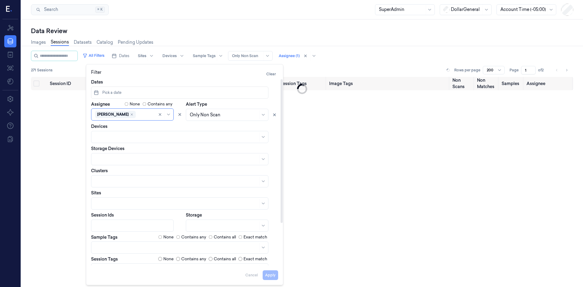
click at [297, 186] on div "Session ID Timestamp (Session) Device Video Storage Session Tags Image Tags Non…" at bounding box center [302, 195] width 542 height 236
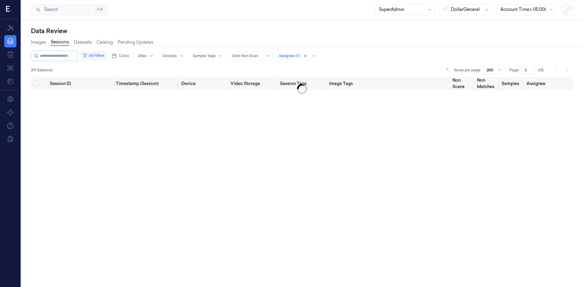
click at [103, 56] on button "All Filters" at bounding box center [93, 56] width 27 height 10
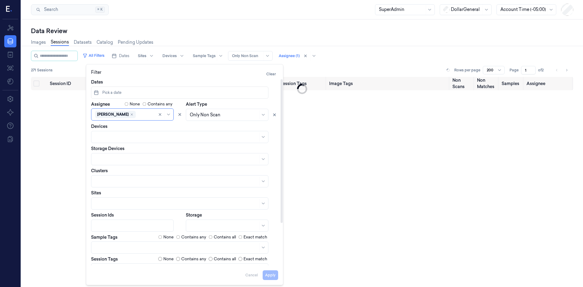
click at [276, 252] on div at bounding box center [184, 247] width 187 height 12
click at [180, 238] on div "Contains any" at bounding box center [191, 237] width 30 height 6
click at [270, 273] on button "Apply" at bounding box center [270, 275] width 15 height 10
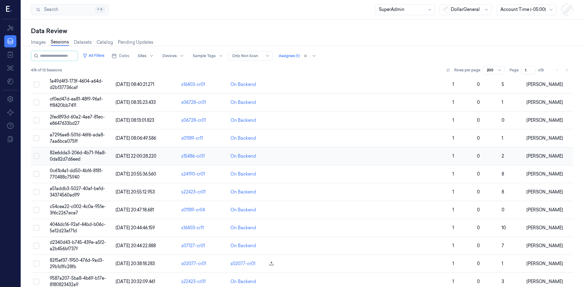
scroll to position [698, 0]
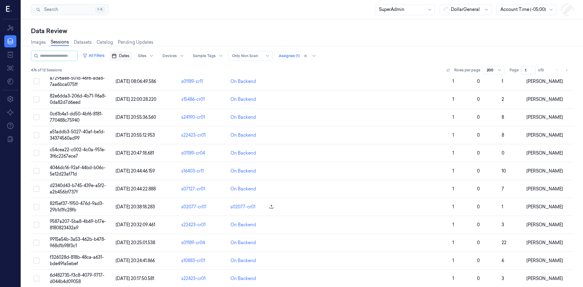
click at [123, 53] on button "Dates" at bounding box center [120, 56] width 22 height 10
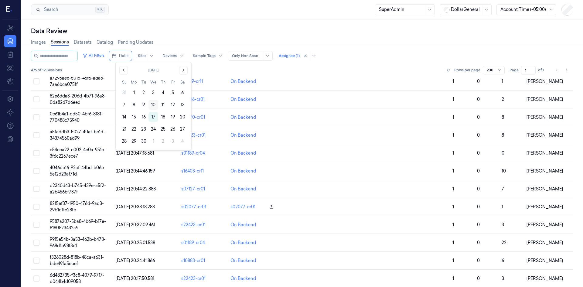
click at [152, 102] on button "10" at bounding box center [153, 105] width 10 height 10
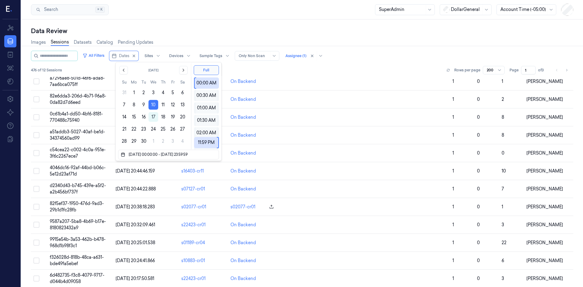
click at [199, 30] on div "Data Review" at bounding box center [302, 31] width 542 height 8
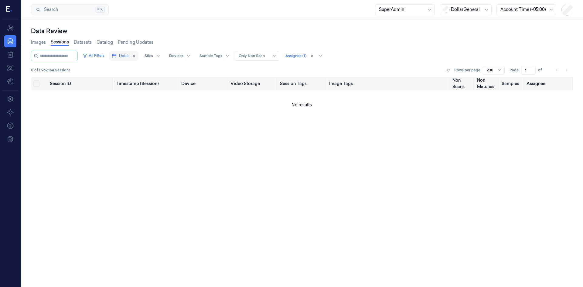
click at [128, 56] on span "Dates" at bounding box center [124, 55] width 10 height 5
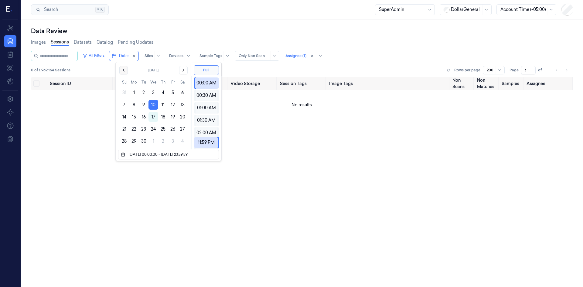
click at [121, 72] on icon "Go to the Previous Month" at bounding box center [123, 70] width 5 height 5
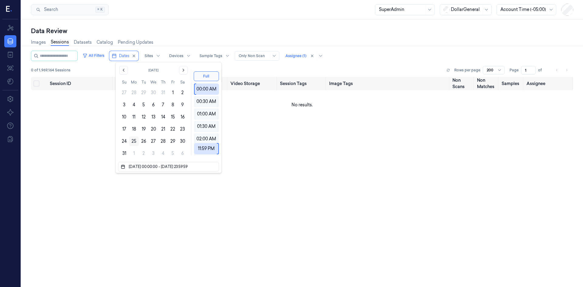
click at [132, 141] on button "25" at bounding box center [134, 141] width 10 height 10
type input "25/08/2025 00:00:00 - 10/09/2025 23:59:59"
click at [191, 34] on div "Data Review" at bounding box center [302, 31] width 542 height 8
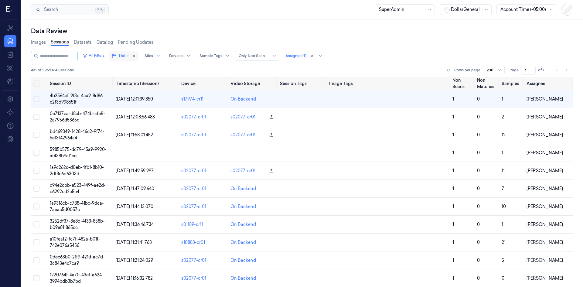
click at [126, 55] on span "Dates" at bounding box center [124, 55] width 10 height 5
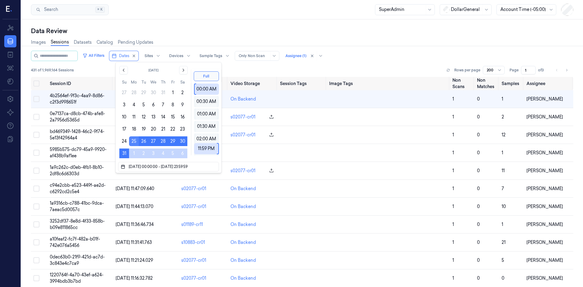
click at [131, 141] on button "25" at bounding box center [134, 141] width 10 height 10
type input "25/08/2025 00:00:00 - 25/08/2025 23:59:59"
click at [132, 142] on button "25" at bounding box center [134, 141] width 10 height 10
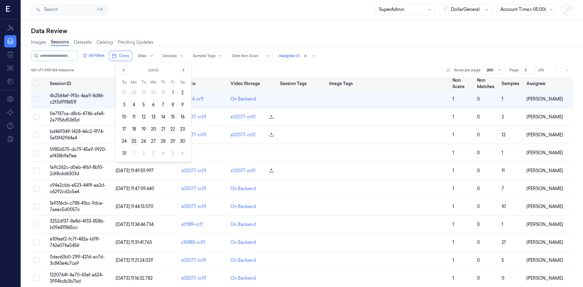
click at [132, 140] on button "25" at bounding box center [134, 141] width 10 height 10
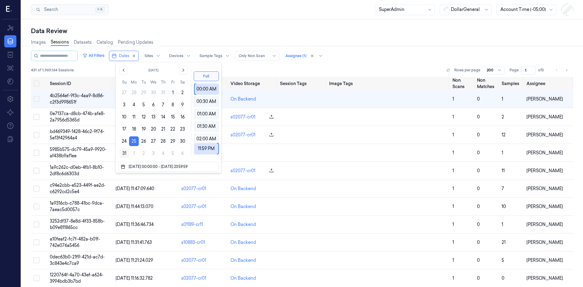
click at [124, 153] on button "31" at bounding box center [124, 153] width 10 height 10
type input "25/08/2025 00:00:00 - 31/08/2025 23:59:59"
click at [204, 34] on div "Data Review" at bounding box center [302, 31] width 542 height 8
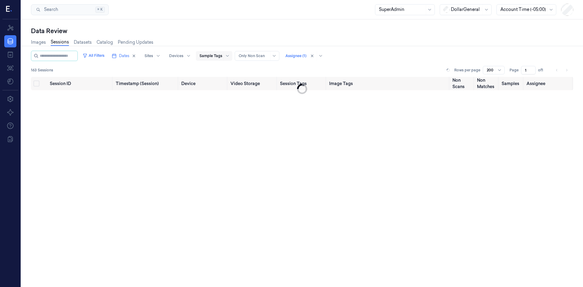
click at [215, 57] on div at bounding box center [210, 55] width 23 height 5
click at [95, 59] on button "All Filters" at bounding box center [93, 56] width 27 height 10
click at [449, 69] on button at bounding box center [447, 69] width 7 height 7
click at [103, 57] on button "All Filters" at bounding box center [93, 56] width 27 height 10
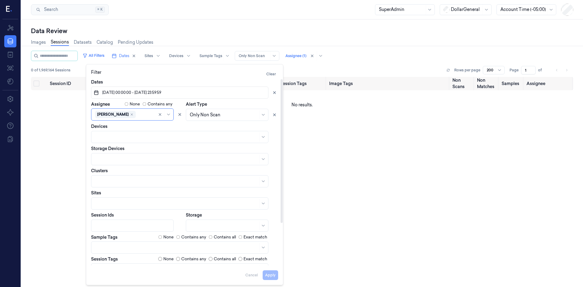
click at [190, 239] on label "Contains any" at bounding box center [193, 237] width 25 height 6
click at [366, 54] on div "All Filters Dates Sites Devices Sample Tags Alert Type Only Non Scan Assignee (…" at bounding box center [302, 56] width 542 height 10
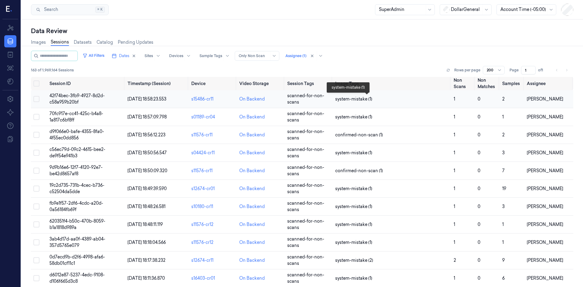
click at [346, 100] on span "system-mistake (1)" at bounding box center [353, 99] width 37 height 6
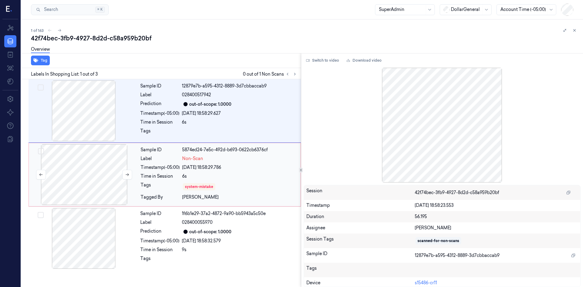
click at [84, 174] on div at bounding box center [84, 174] width 108 height 61
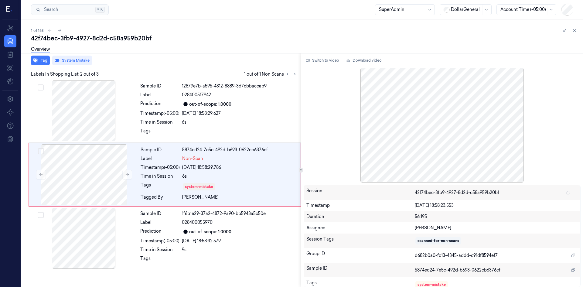
click at [100, 40] on div "42f74bec-3fb9-4927-8d2d-c58a959b20bf" at bounding box center [304, 38] width 547 height 8
copy div "8d2d"
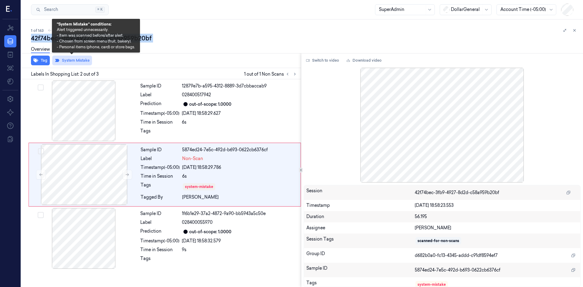
click at [78, 60] on button "System Mistake" at bounding box center [72, 61] width 40 height 10
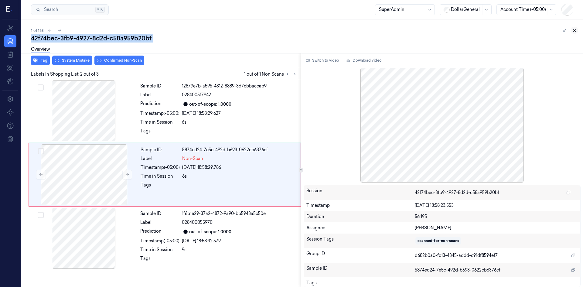
click at [576, 31] on icon at bounding box center [574, 30] width 4 height 4
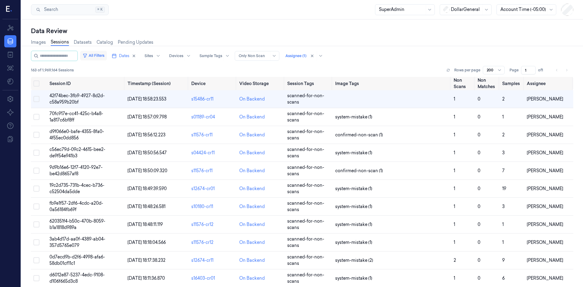
click at [102, 57] on button "All Filters" at bounding box center [93, 56] width 27 height 10
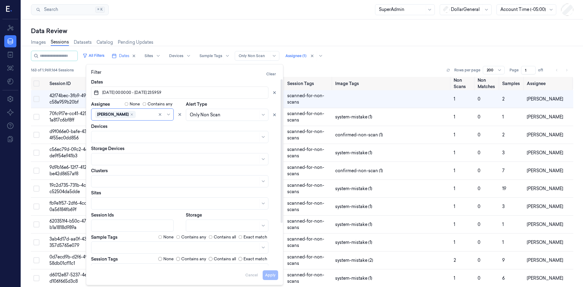
click at [165, 237] on label "None" at bounding box center [168, 237] width 10 height 6
click at [321, 69] on div "163 of 1,969,164 Sessions Rows per page 200 Page 1 of 1" at bounding box center [302, 70] width 542 height 8
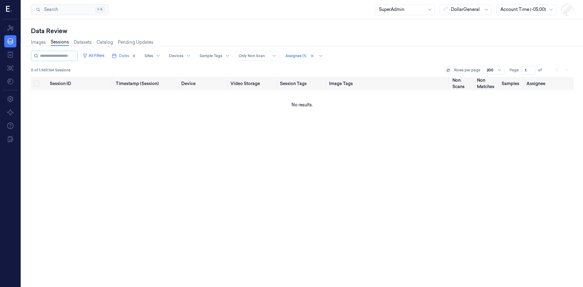
click at [449, 70] on button at bounding box center [447, 69] width 7 height 7
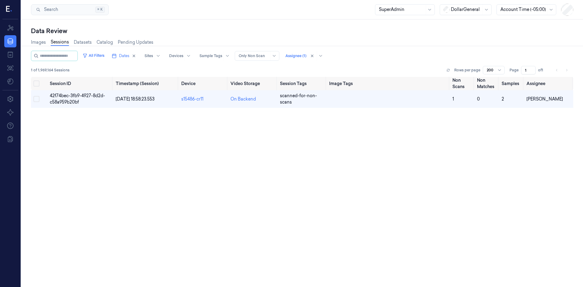
click at [67, 98] on td "42f74bec-3fb9-4927-8d2d-c58a959b20bf" at bounding box center [80, 99] width 66 height 18
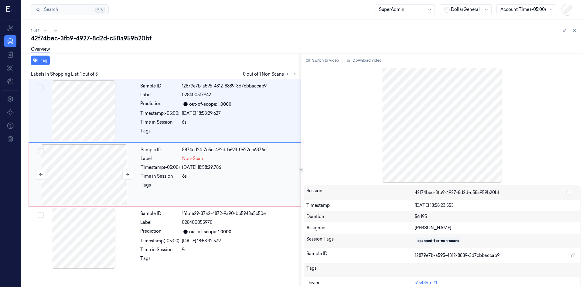
click at [75, 160] on div at bounding box center [84, 174] width 108 height 61
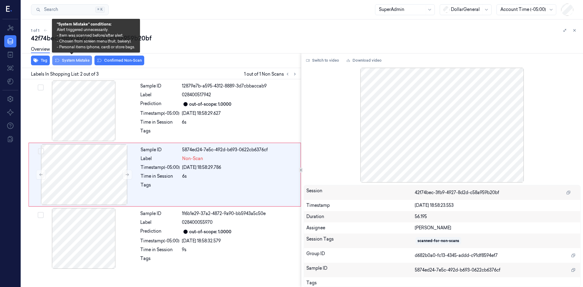
click at [80, 60] on button "System Mistake" at bounding box center [72, 61] width 40 height 10
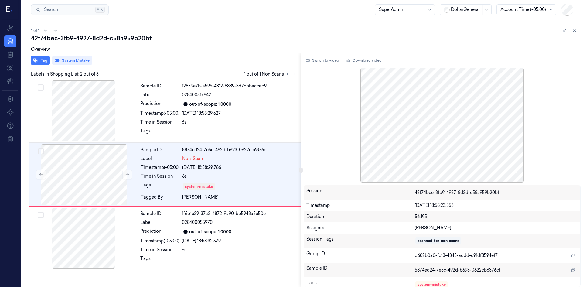
click at [575, 30] on icon at bounding box center [574, 30] width 4 height 4
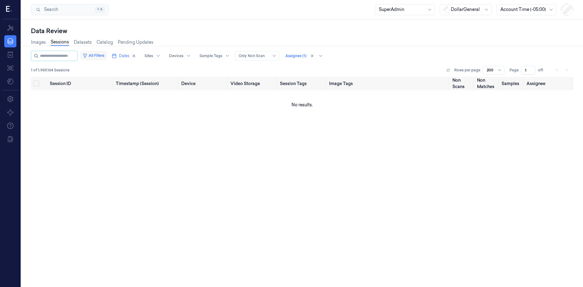
click at [95, 56] on button "All Filters" at bounding box center [93, 56] width 27 height 10
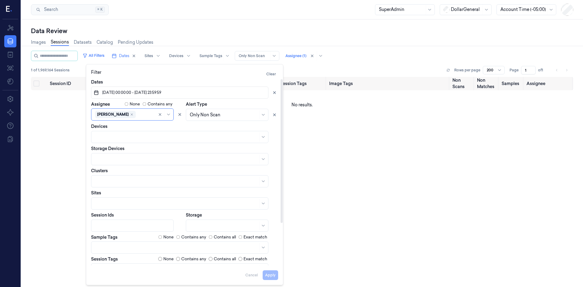
click at [181, 238] on label "Contains any" at bounding box center [193, 237] width 25 height 6
click at [62, 151] on div "Session ID Timestamp (Session) Device Video Storage Session Tags Image Tags Non…" at bounding box center [302, 195] width 542 height 236
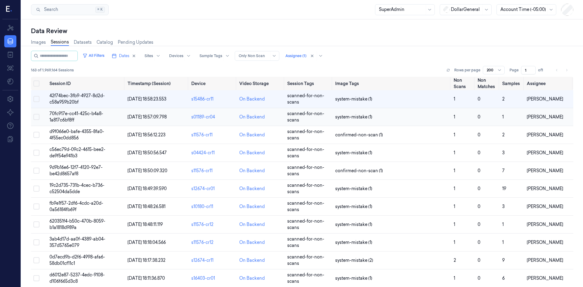
click at [35, 117] on button "Select row" at bounding box center [36, 117] width 6 height 6
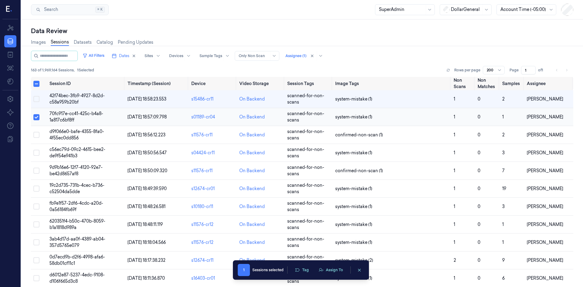
click at [36, 117] on button "Select row" at bounding box center [36, 117] width 6 height 6
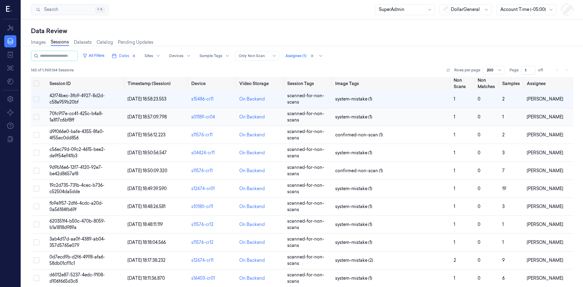
click at [56, 117] on td "70fc917e-cc41-425c-b4a8-1a817c6bf8ff" at bounding box center [86, 117] width 78 height 18
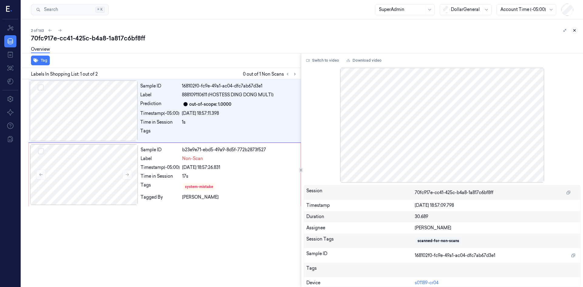
click at [574, 30] on icon at bounding box center [574, 30] width 4 height 4
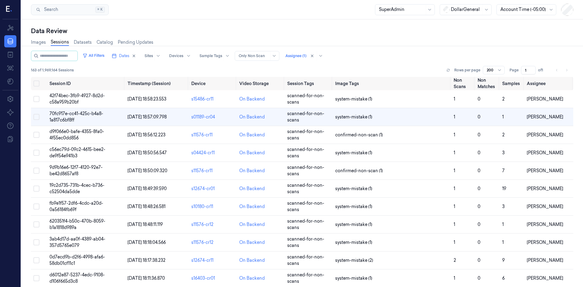
drag, startPoint x: 91, startPoint y: 100, endPoint x: 86, endPoint y: 100, distance: 5.5
click at [90, 100] on td "42f74bec-3fb9-4927-8d2d-c58a959b20bf" at bounding box center [86, 99] width 78 height 18
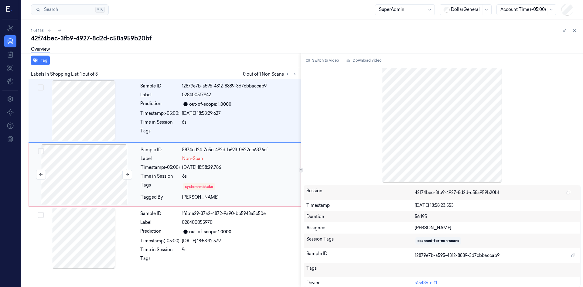
click at [91, 160] on div at bounding box center [84, 174] width 108 height 61
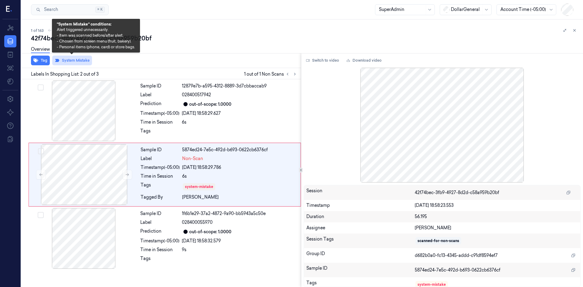
click at [75, 61] on button "System Mistake" at bounding box center [72, 61] width 40 height 10
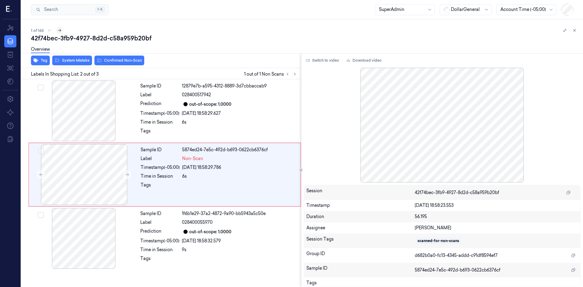
click at [57, 32] on button at bounding box center [59, 30] width 7 height 7
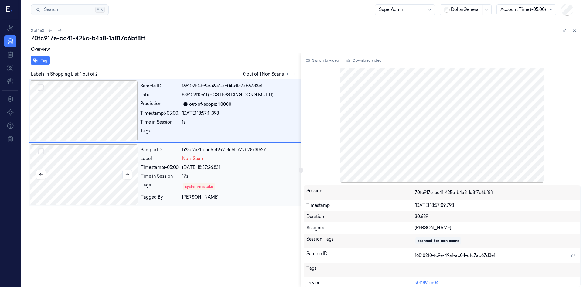
click at [89, 158] on div at bounding box center [84, 174] width 108 height 61
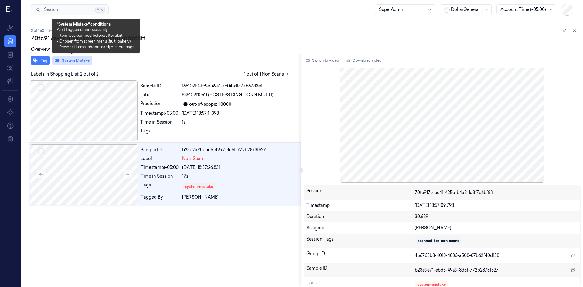
click at [66, 59] on button "System Mistake" at bounding box center [72, 61] width 40 height 10
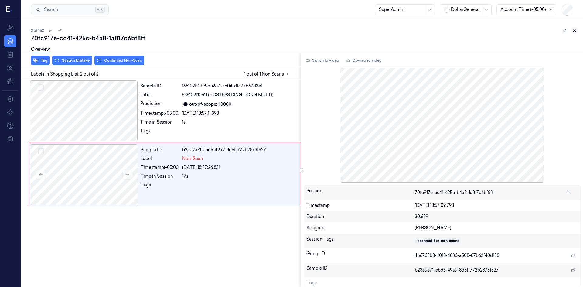
click at [576, 27] on button at bounding box center [574, 30] width 7 height 7
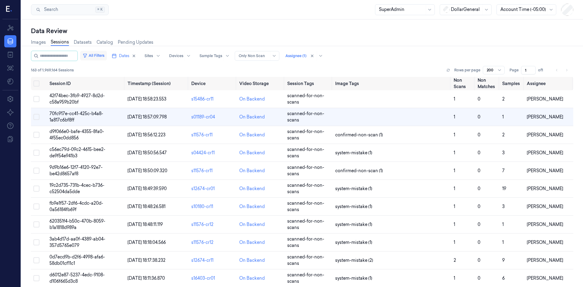
click at [107, 56] on button "All Filters" at bounding box center [93, 56] width 27 height 10
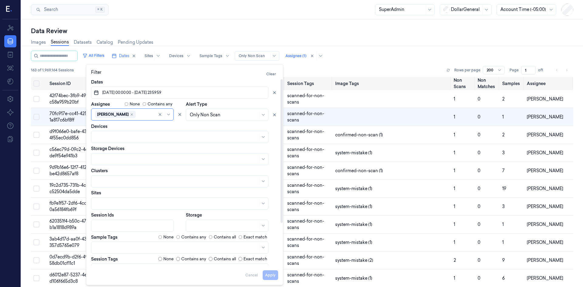
click at [164, 237] on label "None" at bounding box center [168, 237] width 10 height 6
click at [363, 46] on div "Images Sessions Datasets Catalog Pending Updates" at bounding box center [302, 42] width 542 height 15
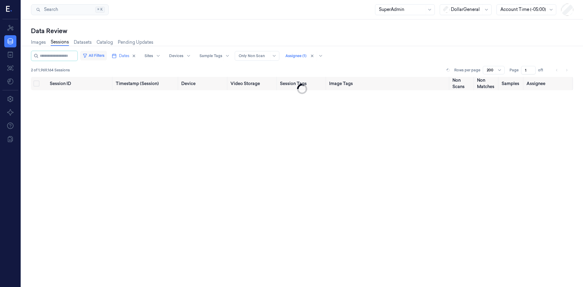
click at [96, 56] on button "All Filters" at bounding box center [93, 56] width 27 height 10
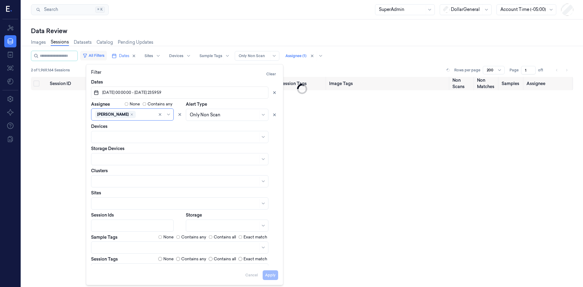
click at [96, 56] on button "All Filters" at bounding box center [93, 56] width 27 height 10
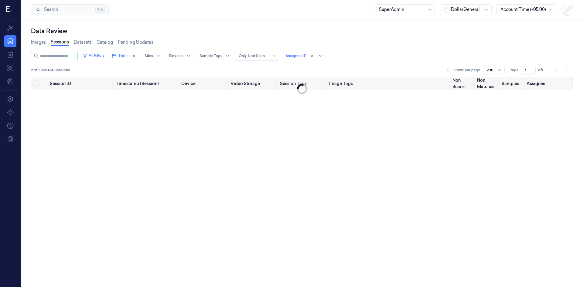
click at [351, 56] on div "All Filters Dates Sites Devices Sample Tags Alert Type Only Non Scan Assignee (…" at bounding box center [302, 56] width 542 height 10
click at [447, 69] on icon at bounding box center [448, 70] width 3 height 3
click at [103, 56] on button "All Filters" at bounding box center [93, 56] width 27 height 10
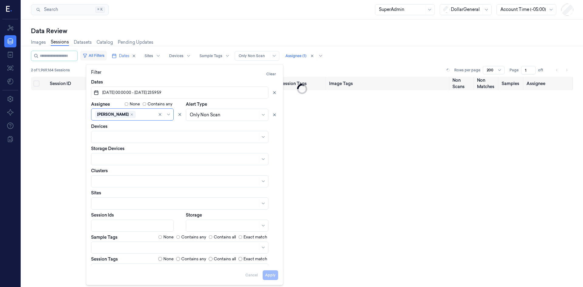
click at [103, 56] on button "All Filters" at bounding box center [93, 56] width 27 height 10
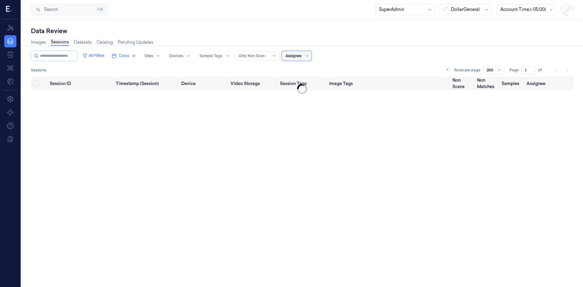
click at [314, 39] on div "Images Sessions Datasets Catalog Pending Updates" at bounding box center [302, 42] width 542 height 15
click at [448, 72] on button at bounding box center [447, 69] width 7 height 7
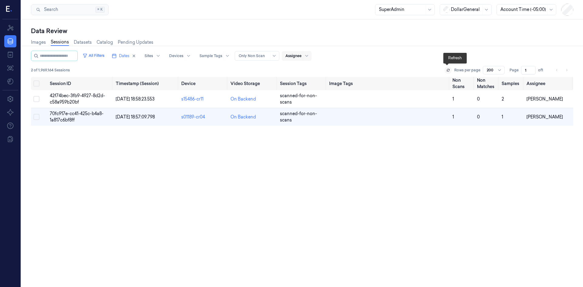
click at [445, 73] on button at bounding box center [447, 69] width 7 height 7
click at [64, 99] on td "42f74bec-3fb9-4927-8d2d-c58a959b20bf" at bounding box center [80, 99] width 66 height 18
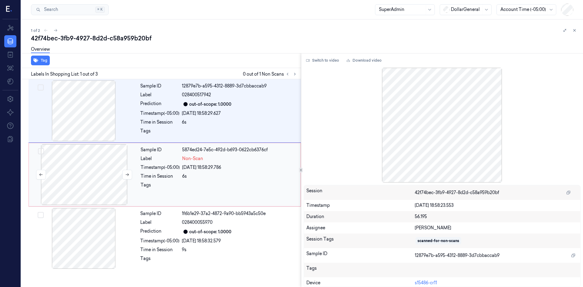
click at [89, 171] on div at bounding box center [84, 174] width 108 height 61
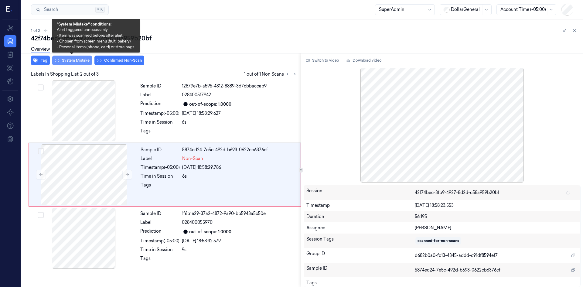
click at [67, 60] on button "System Mistake" at bounding box center [72, 61] width 40 height 10
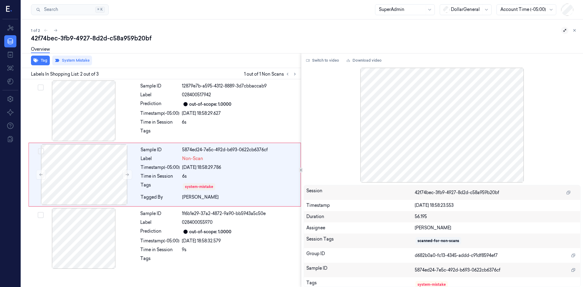
click at [565, 29] on icon at bounding box center [564, 30] width 4 height 4
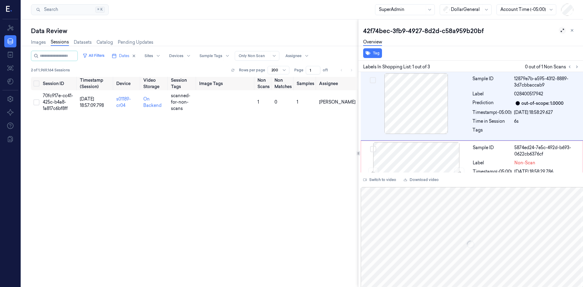
scroll to position [0, 0]
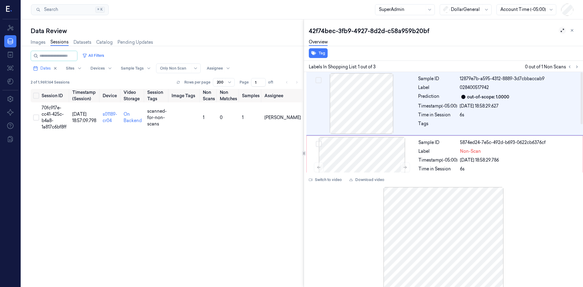
click at [304, 102] on div at bounding box center [304, 152] width 0 height 267
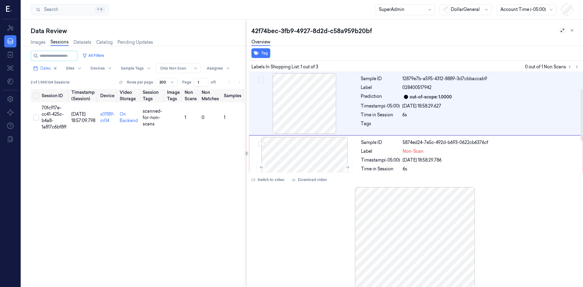
scroll to position [91, 0]
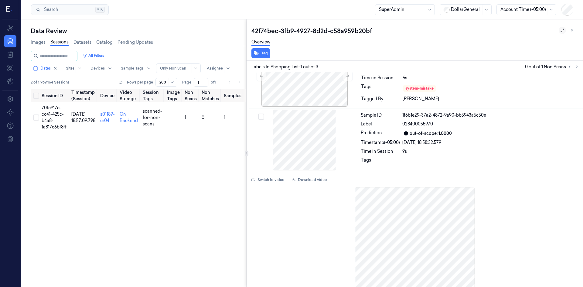
click at [560, 29] on icon at bounding box center [562, 30] width 4 height 4
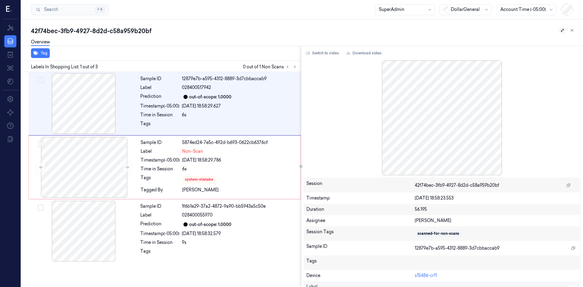
click at [559, 32] on div at bounding box center [567, 30] width 17 height 7
click at [562, 30] on icon at bounding box center [562, 30] width 4 height 4
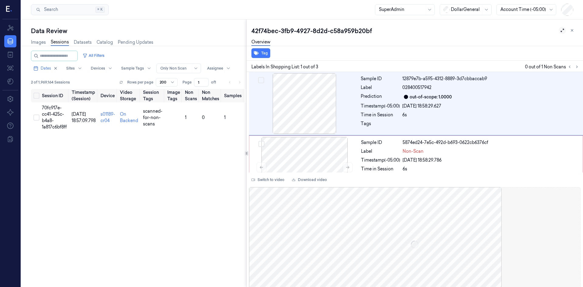
scroll to position [0, 0]
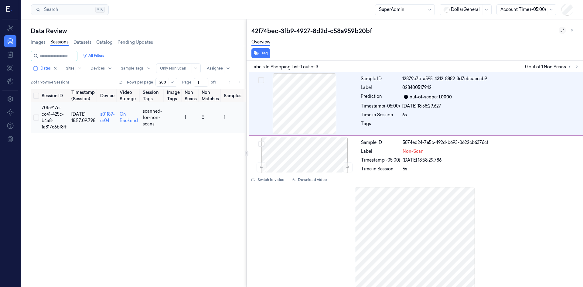
click at [49, 117] on span "70fc917e-cc41-425c-b4a8-1a817c6bf8ff" at bounding box center [54, 117] width 25 height 25
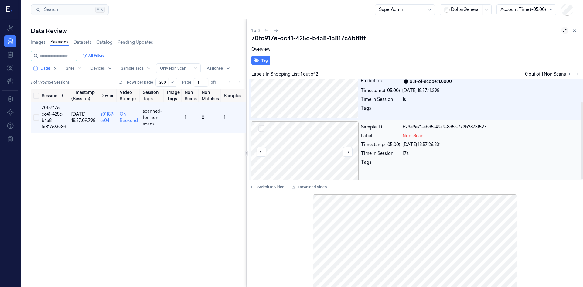
scroll to position [29, 0]
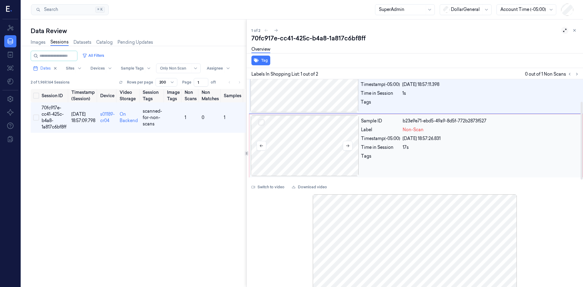
click at [308, 134] on div at bounding box center [304, 145] width 108 height 61
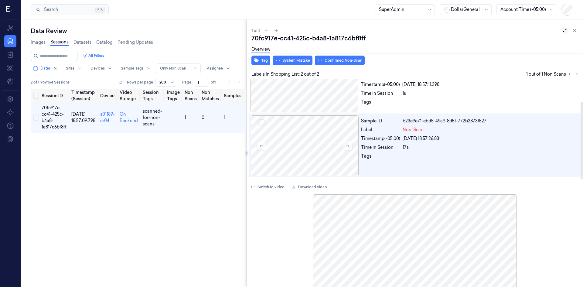
click at [295, 57] on div "Overview" at bounding box center [414, 49] width 327 height 15
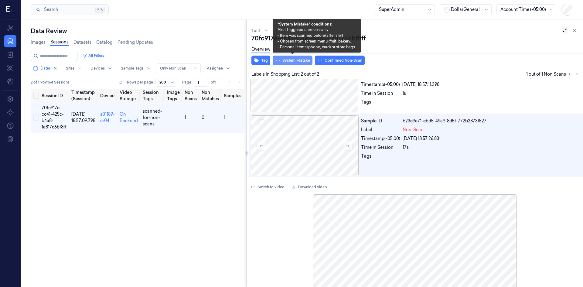
click at [296, 60] on button "System Mistake" at bounding box center [293, 61] width 40 height 10
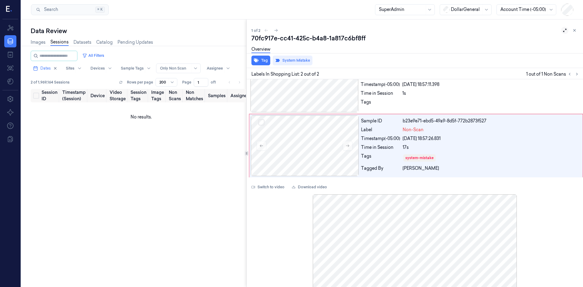
click at [193, 158] on div "Session ID Timestamp (Session) Device Video Storage Session Tags Image Tags Non…" at bounding box center [138, 207] width 215 height 236
click at [571, 29] on button at bounding box center [574, 30] width 7 height 7
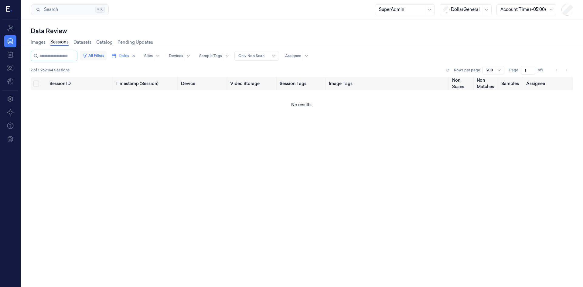
click at [102, 55] on button "All Filters" at bounding box center [93, 56] width 27 height 10
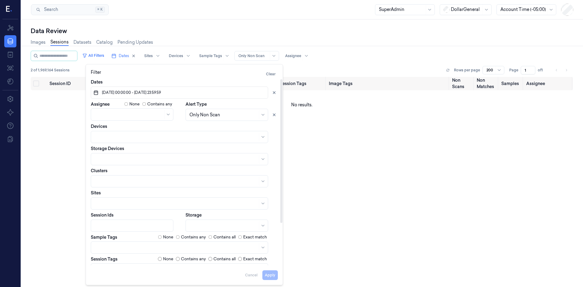
click at [176, 240] on div "Sample Tags None Contains any Contains all Exact match" at bounding box center [184, 243] width 187 height 19
click at [268, 278] on button "Apply" at bounding box center [269, 275] width 15 height 10
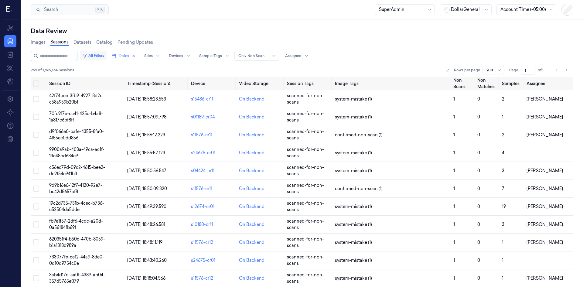
click at [93, 56] on button "All Filters" at bounding box center [93, 56] width 27 height 10
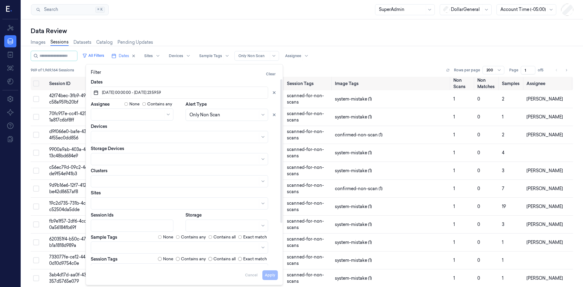
click at [136, 224] on div at bounding box center [133, 225] width 76 height 6
click at [134, 223] on div at bounding box center [133, 225] width 76 height 6
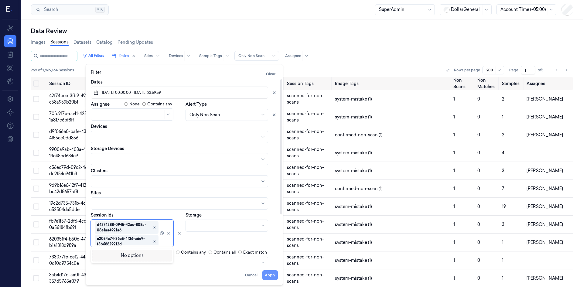
click at [269, 275] on button "Apply" at bounding box center [269, 275] width 15 height 10
type input "**********"
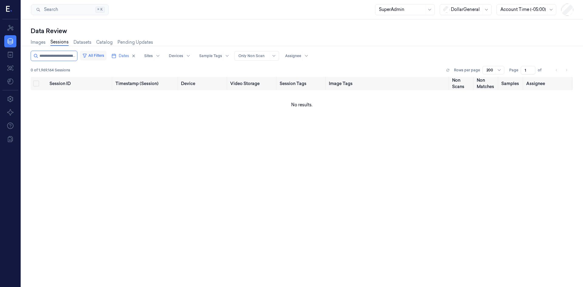
click at [106, 54] on button "All Filters" at bounding box center [93, 56] width 27 height 10
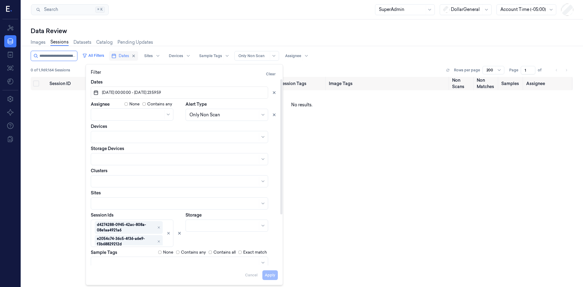
click at [126, 55] on span "Dates" at bounding box center [124, 55] width 10 height 5
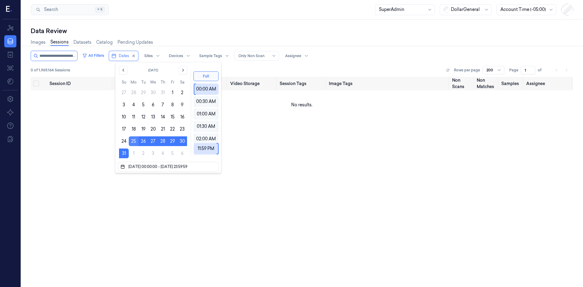
click at [134, 141] on button "25" at bounding box center [134, 141] width 10 height 10
type input "25/08/2025 00:00:00 - 25/08/2025 23:59:59"
click at [132, 144] on button "25" at bounding box center [134, 141] width 10 height 10
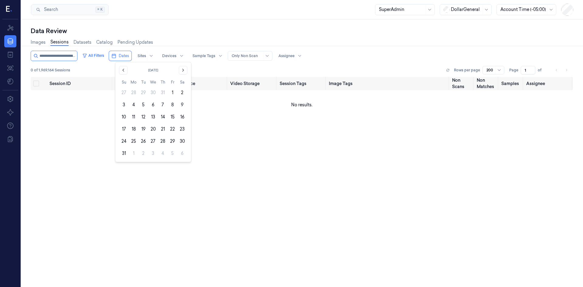
click at [229, 70] on div "0 of 1,969,164 Sessions Rows per page 200 Page 1 of" at bounding box center [302, 70] width 542 height 8
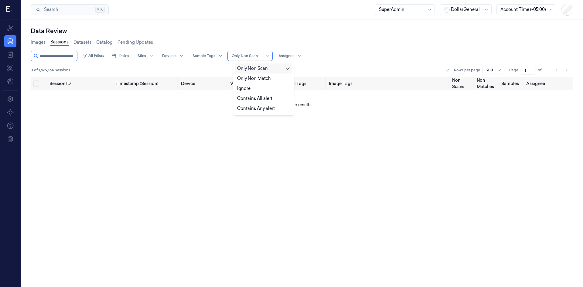
click at [240, 57] on div at bounding box center [247, 55] width 30 height 5
click at [247, 87] on div "Ignore" at bounding box center [243, 88] width 13 height 6
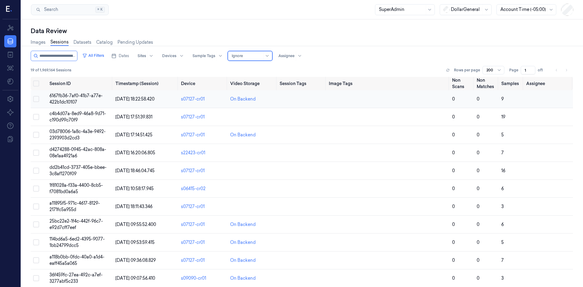
click at [56, 99] on span "6167fb36-7af0-41b7-a77e-422b1dc10107" at bounding box center [75, 99] width 53 height 12
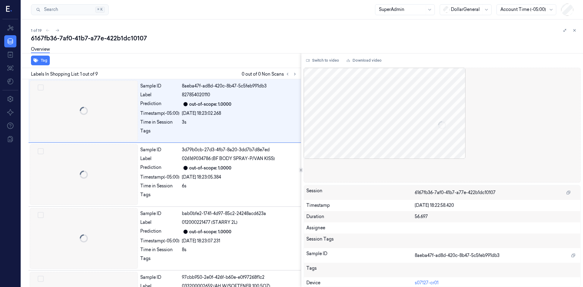
scroll to position [0, 10]
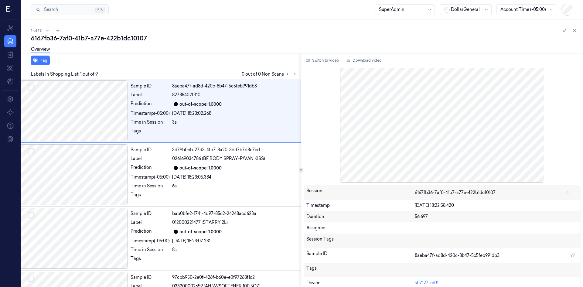
click at [155, 44] on div "Overview" at bounding box center [304, 49] width 547 height 15
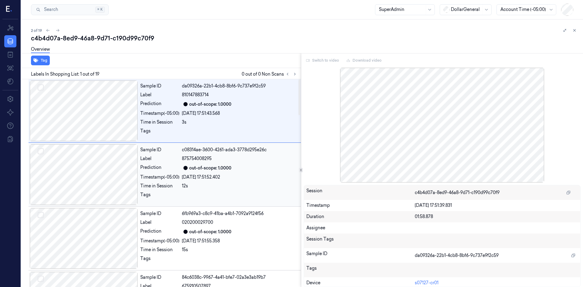
click at [121, 154] on div at bounding box center [84, 174] width 108 height 61
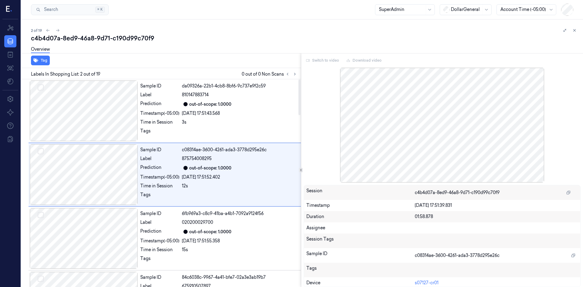
click at [272, 53] on div "Overview" at bounding box center [304, 49] width 547 height 15
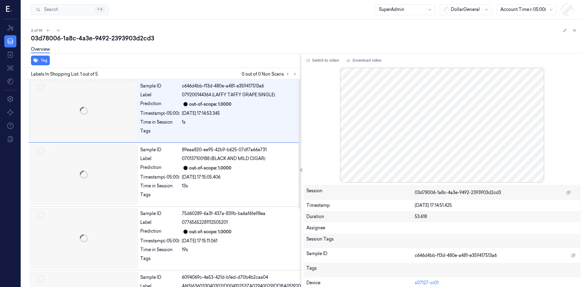
scroll to position [0, 10]
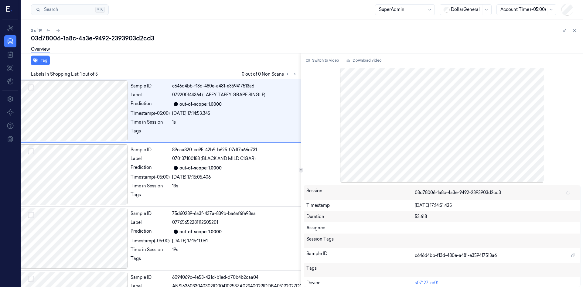
click at [194, 49] on div "Overview" at bounding box center [304, 49] width 547 height 15
click at [213, 45] on div "Overview" at bounding box center [304, 49] width 547 height 15
click at [221, 30] on div "5 of 19" at bounding box center [304, 30] width 547 height 7
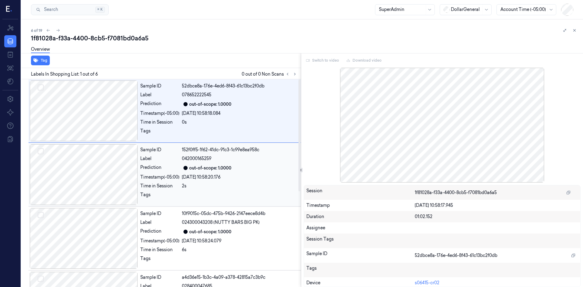
click at [101, 178] on div at bounding box center [84, 174] width 108 height 61
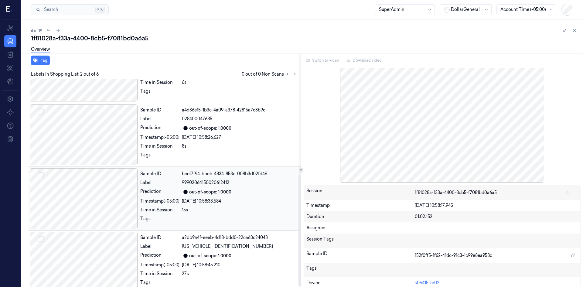
scroll to position [177, 0]
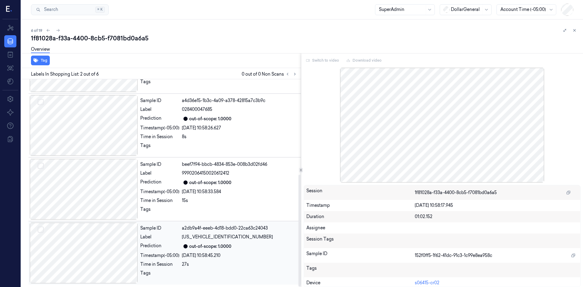
click at [106, 233] on div at bounding box center [84, 252] width 108 height 61
click at [285, 42] on div "Overview" at bounding box center [304, 49] width 547 height 15
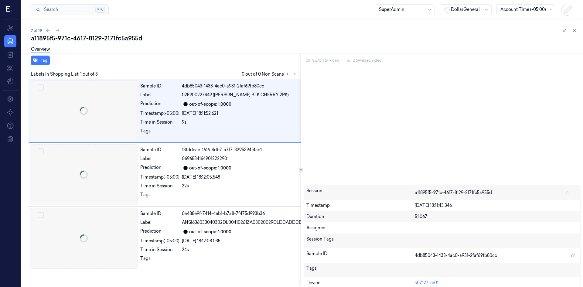
scroll to position [0, 10]
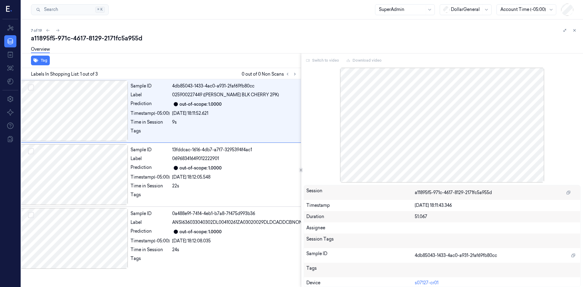
click at [214, 33] on div "7 of 19" at bounding box center [304, 30] width 547 height 7
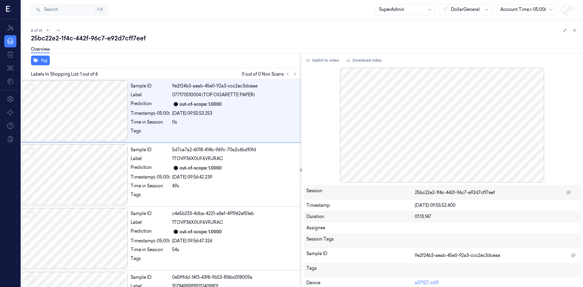
click at [197, 41] on div "25bc22e2-1f4c-442f-96c7-e92d7cff7eef" at bounding box center [304, 38] width 547 height 8
click at [233, 47] on div "Overview" at bounding box center [304, 49] width 547 height 15
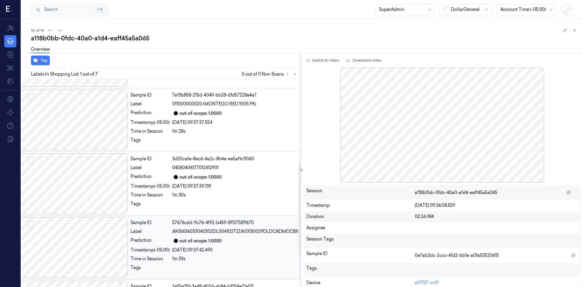
click at [107, 228] on div at bounding box center [74, 247] width 108 height 61
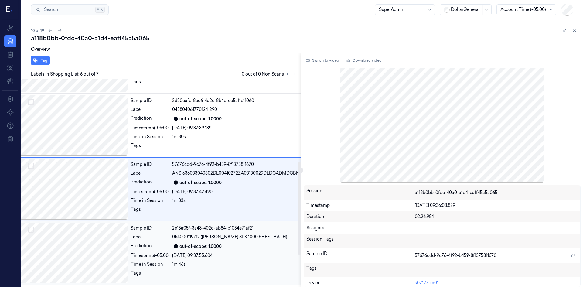
scroll to position [252, 10]
click at [164, 45] on div "Overview" at bounding box center [304, 49] width 547 height 15
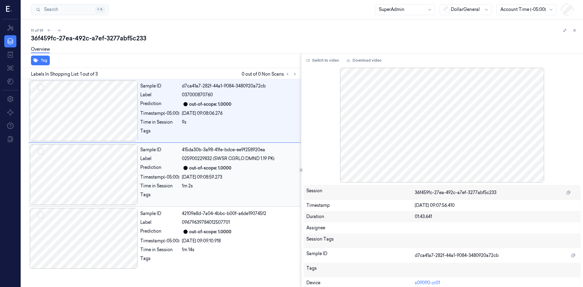
click at [102, 161] on div at bounding box center [84, 174] width 108 height 61
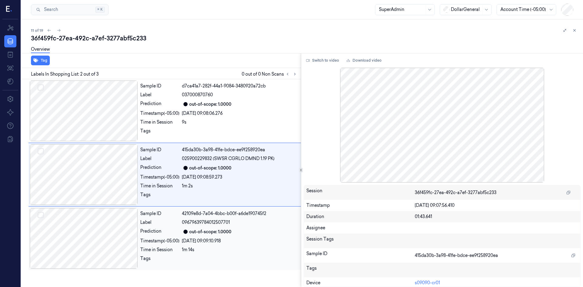
click at [112, 226] on div at bounding box center [84, 238] width 108 height 61
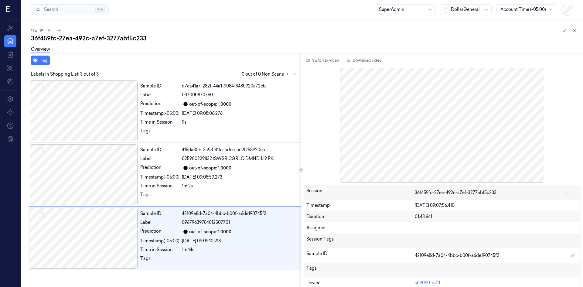
click at [168, 45] on div "Overview" at bounding box center [304, 49] width 547 height 15
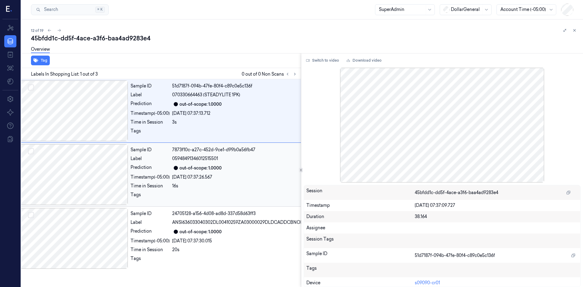
click at [117, 170] on div at bounding box center [74, 174] width 108 height 61
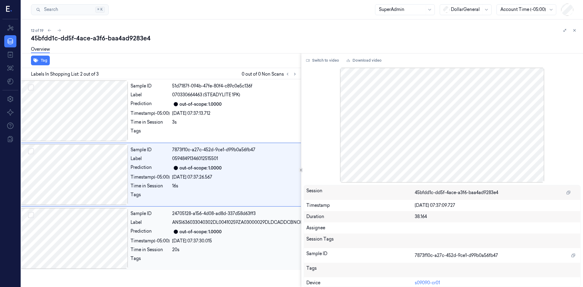
click at [100, 227] on div at bounding box center [74, 238] width 108 height 61
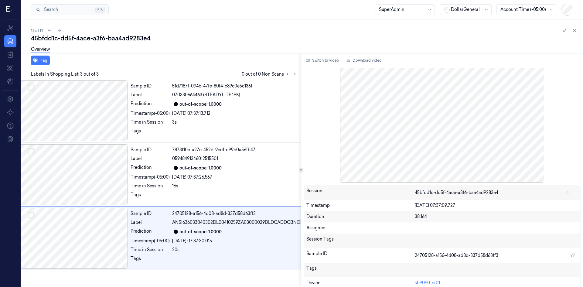
drag, startPoint x: 199, startPoint y: 32, endPoint x: 202, endPoint y: 36, distance: 4.8
click at [199, 33] on div "12 of 19" at bounding box center [304, 30] width 547 height 7
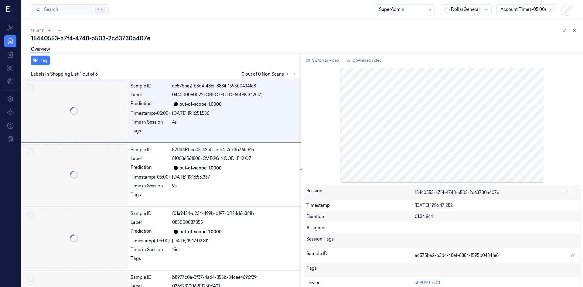
scroll to position [1, 10]
click at [116, 161] on div at bounding box center [74, 173] width 108 height 61
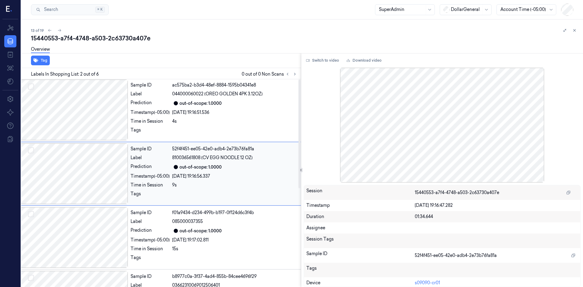
scroll to position [0, 10]
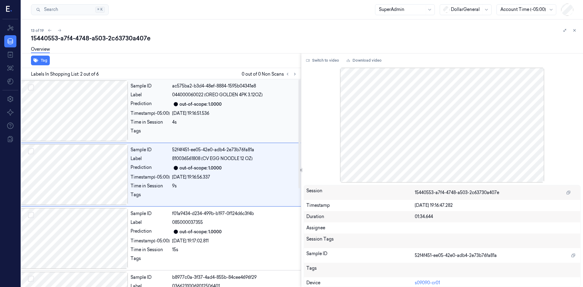
click at [109, 126] on div at bounding box center [74, 110] width 108 height 61
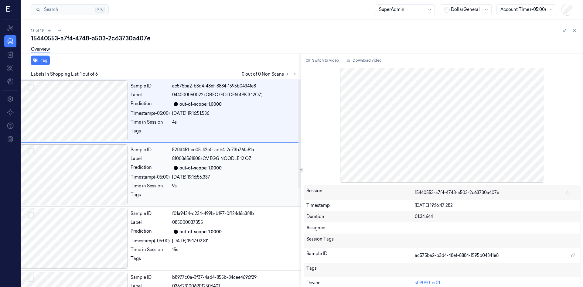
click at [103, 165] on div at bounding box center [74, 174] width 108 height 61
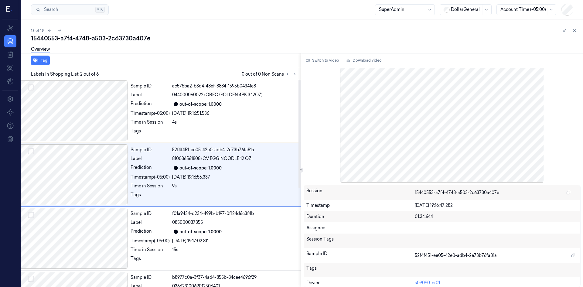
click at [229, 44] on div "Overview" at bounding box center [304, 49] width 547 height 15
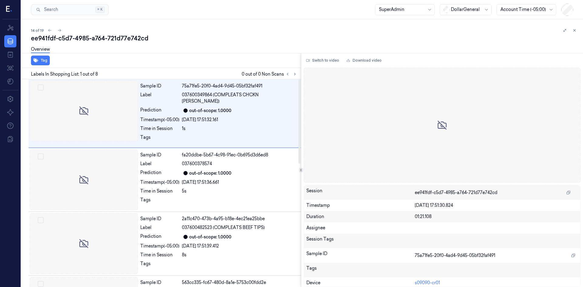
click at [185, 41] on div "ee941fdf-c5d7-4985-a764-721d77e742cd" at bounding box center [304, 38] width 547 height 8
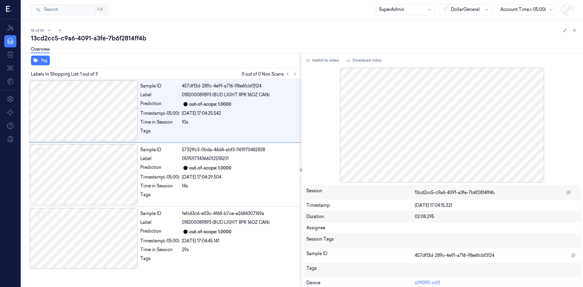
click at [248, 44] on div "Overview" at bounding box center [304, 49] width 547 height 15
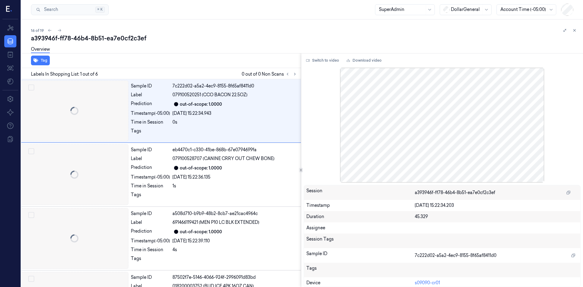
scroll to position [0, 10]
click at [111, 165] on div at bounding box center [74, 174] width 108 height 61
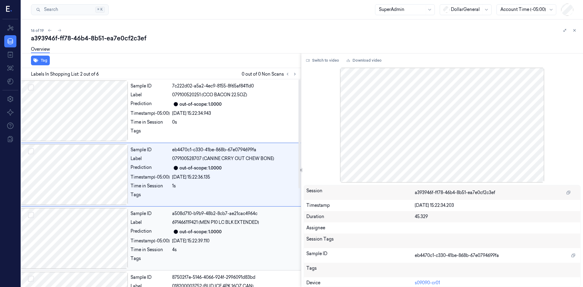
click at [103, 217] on div at bounding box center [74, 238] width 108 height 61
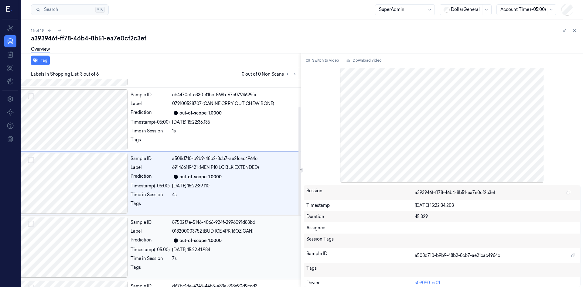
scroll to position [55, 10]
click at [221, 45] on div "Overview" at bounding box center [304, 49] width 547 height 15
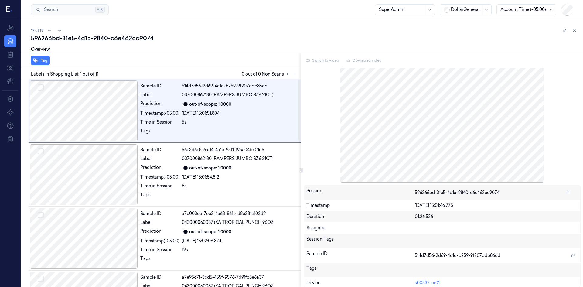
click at [174, 50] on div "Overview" at bounding box center [304, 49] width 547 height 15
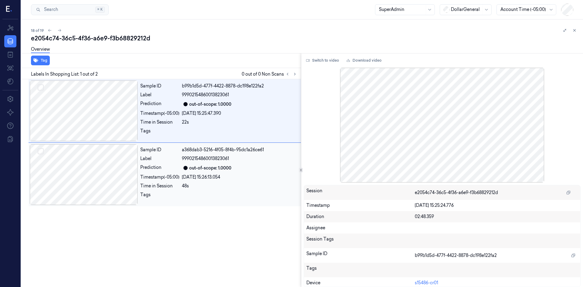
click at [106, 167] on div at bounding box center [84, 174] width 108 height 61
click at [104, 132] on div at bounding box center [84, 110] width 108 height 61
click at [191, 30] on div "18 of 19" at bounding box center [304, 30] width 547 height 7
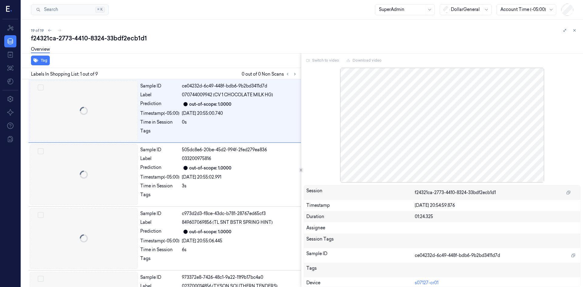
scroll to position [0, 10]
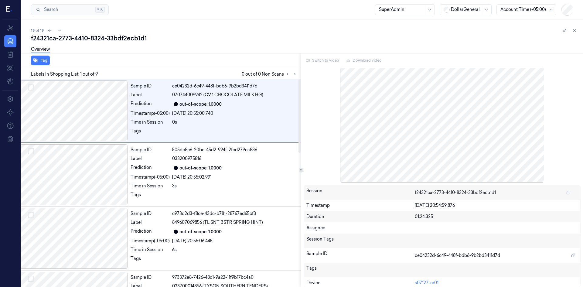
click at [220, 46] on div "Overview" at bounding box center [304, 49] width 547 height 15
click at [574, 30] on icon at bounding box center [574, 30] width 4 height 4
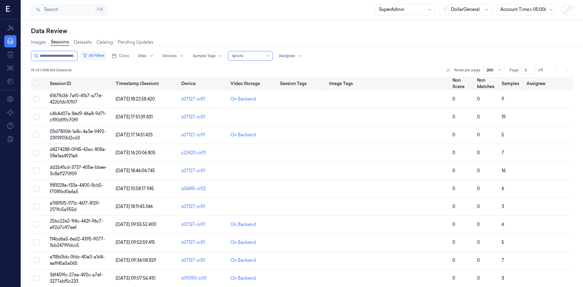
click at [94, 58] on button "All Filters" at bounding box center [93, 56] width 27 height 10
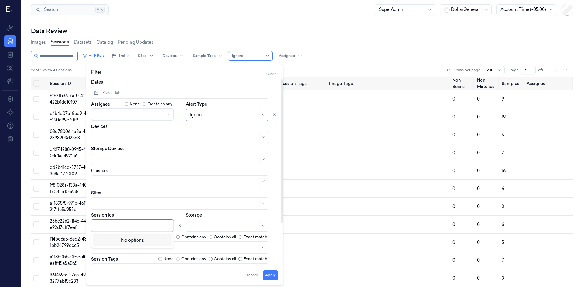
click at [135, 223] on div at bounding box center [133, 225] width 76 height 6
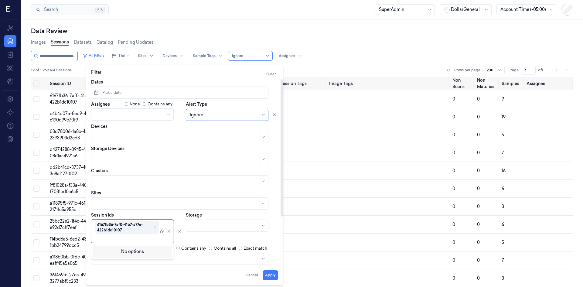
click at [183, 238] on div "option , selected. Use Up and Down to choose options, press Enter to select the…" at bounding box center [137, 230] width 92 height 23
click at [273, 277] on button "Apply" at bounding box center [270, 275] width 15 height 10
type input "**********"
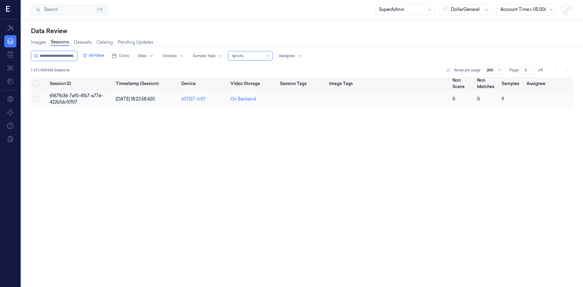
click at [88, 101] on td "6167fb36-7af0-41b7-a77e-422b1dc10107" at bounding box center [80, 99] width 66 height 18
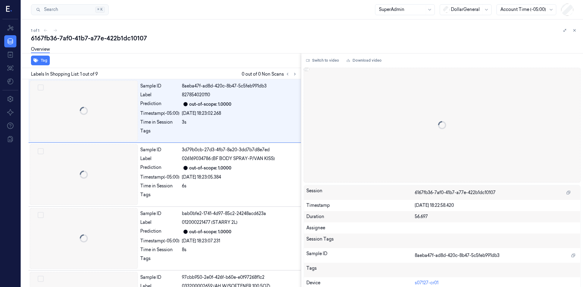
scroll to position [0, 10]
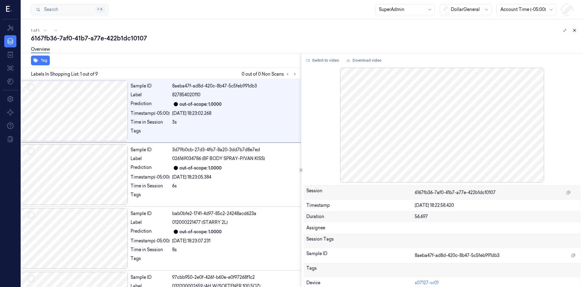
click at [575, 31] on icon at bounding box center [574, 30] width 4 height 4
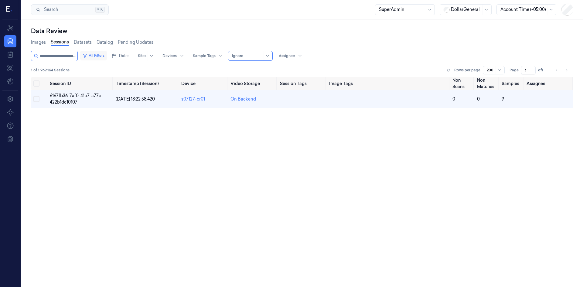
click at [106, 57] on button "All Filters" at bounding box center [93, 56] width 27 height 10
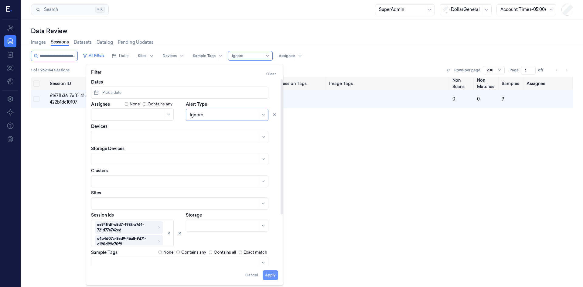
click at [263, 275] on button "Apply" at bounding box center [270, 275] width 15 height 10
type input "**********"
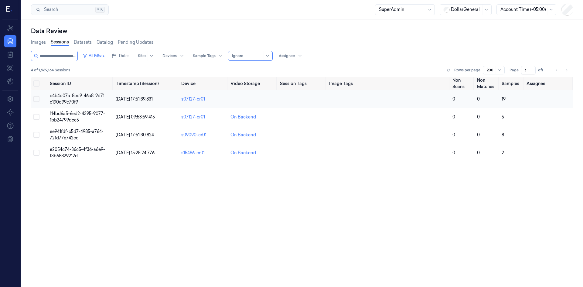
click at [78, 98] on td "c4b4d07a-8ed9-46a8-9d71-c190d99c70f9" at bounding box center [80, 99] width 66 height 18
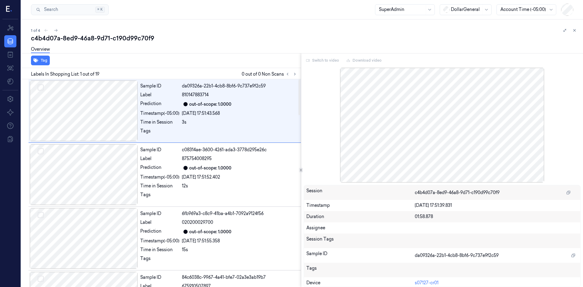
click at [188, 50] on div "Overview" at bounding box center [304, 49] width 547 height 15
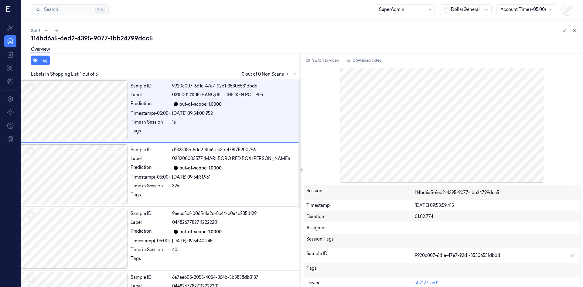
click at [175, 42] on div "114bd6a5-6ed2-4395-9077-1bb24799dcc5 Overview" at bounding box center [304, 46] width 547 height 24
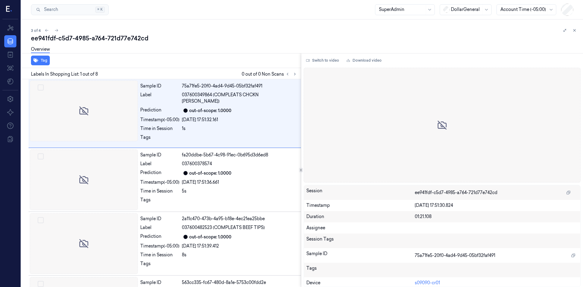
click at [178, 47] on div "Overview" at bounding box center [304, 49] width 547 height 15
click at [187, 48] on div "Overview" at bounding box center [304, 49] width 547 height 15
